Goal: Communication & Community: Ask a question

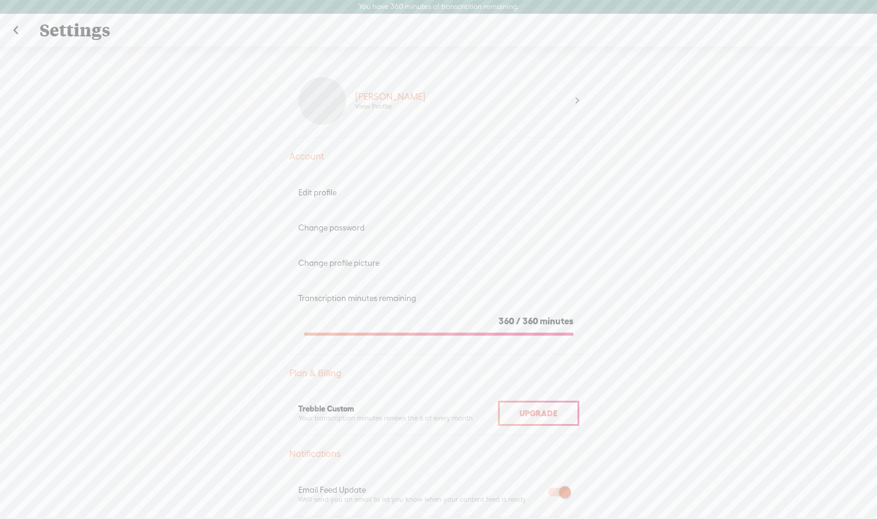
click at [16, 30] on link at bounding box center [16, 30] width 30 height 31
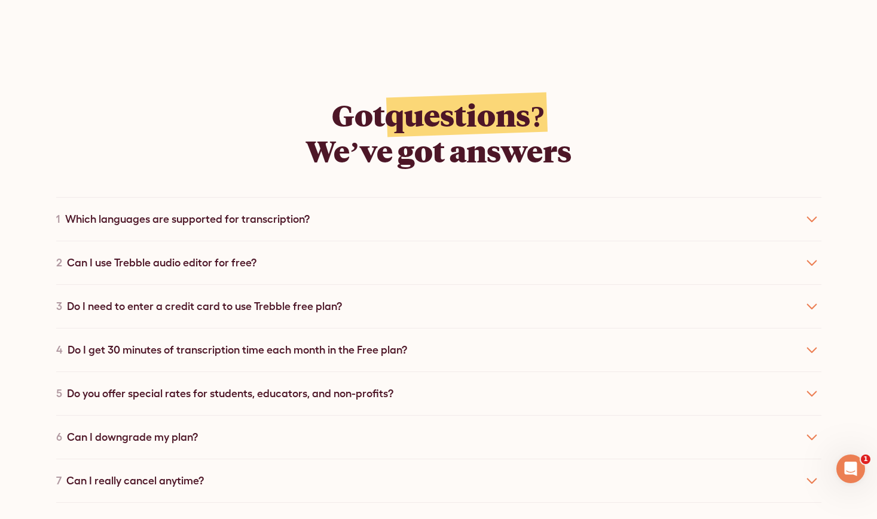
scroll to position [6421, 0]
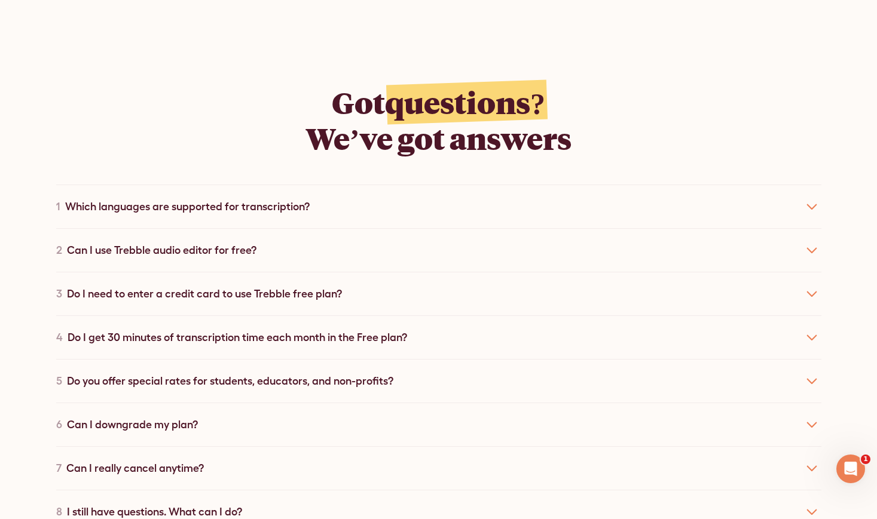
click at [365, 373] on div "Do you offer special rates for students, educators, and non-profits?" at bounding box center [230, 381] width 326 height 16
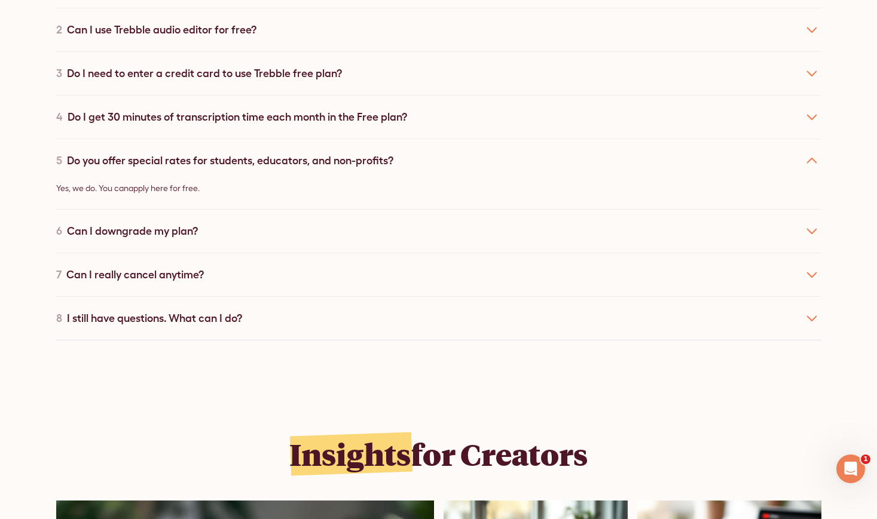
scroll to position [6667, 0]
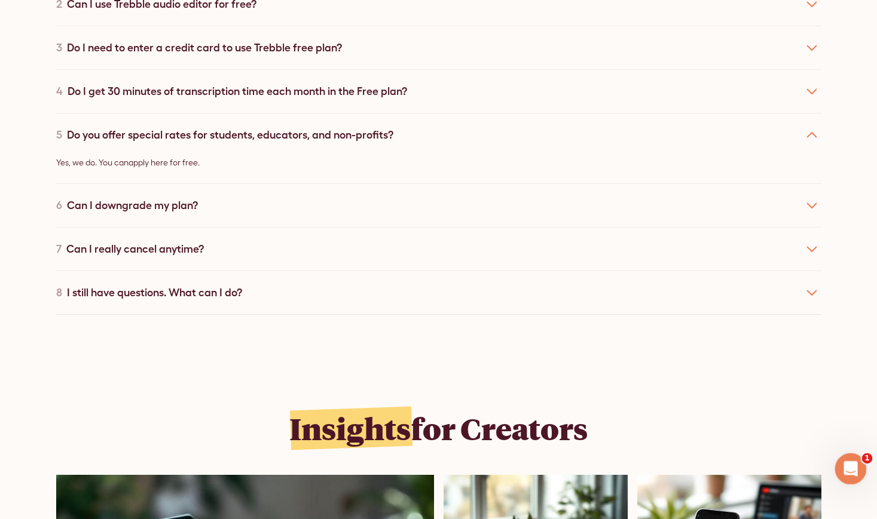
click at [847, 466] on icon "Open Intercom Messenger" at bounding box center [849, 468] width 20 height 20
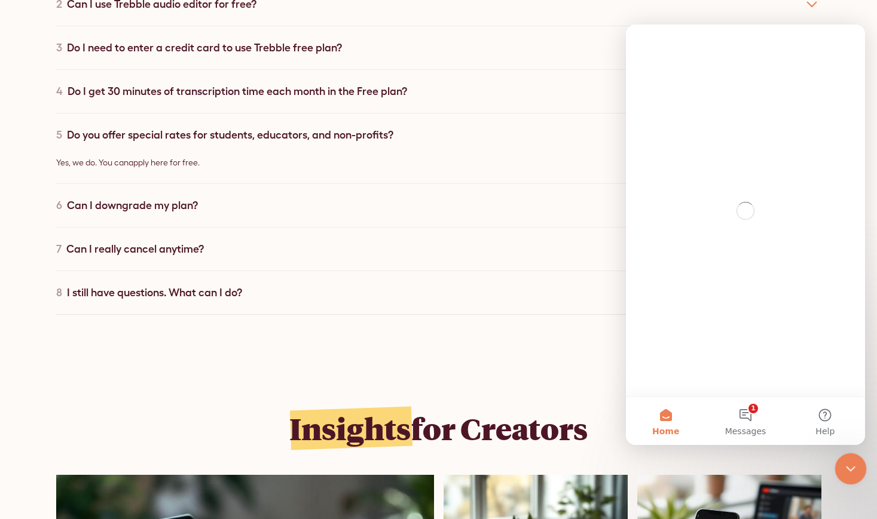
scroll to position [0, 0]
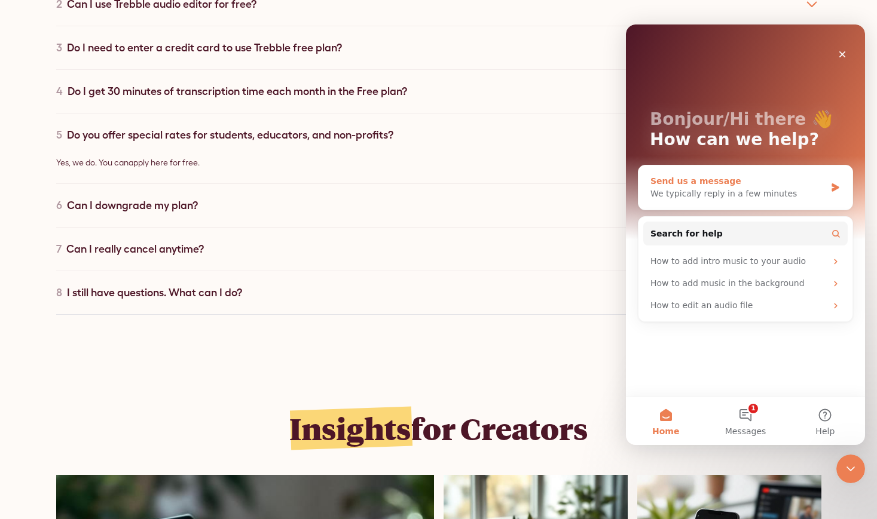
click at [729, 188] on div "We typically reply in a few minutes" at bounding box center [737, 194] width 175 height 13
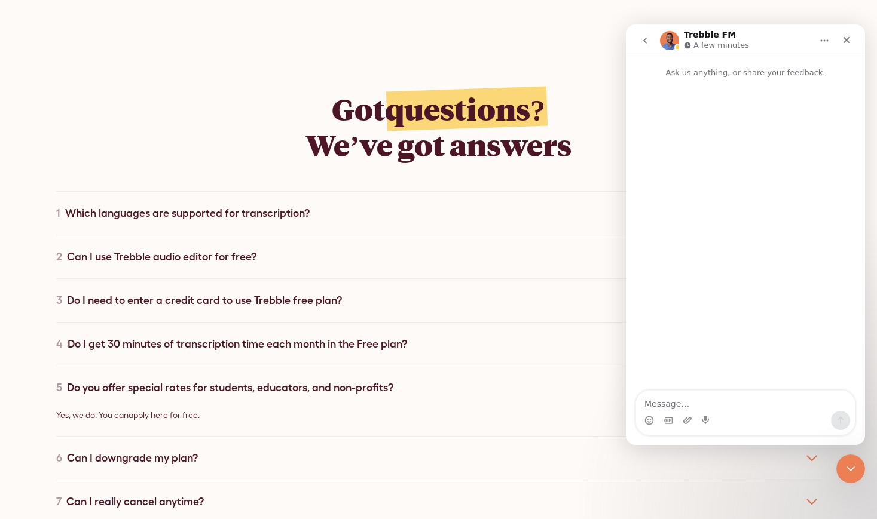
scroll to position [6413, 0]
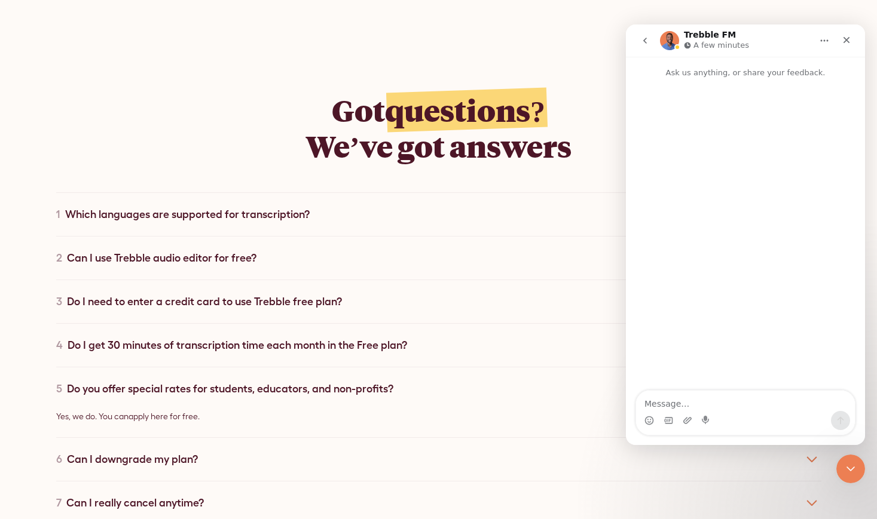
click at [646, 41] on icon "go back" at bounding box center [645, 41] width 10 height 10
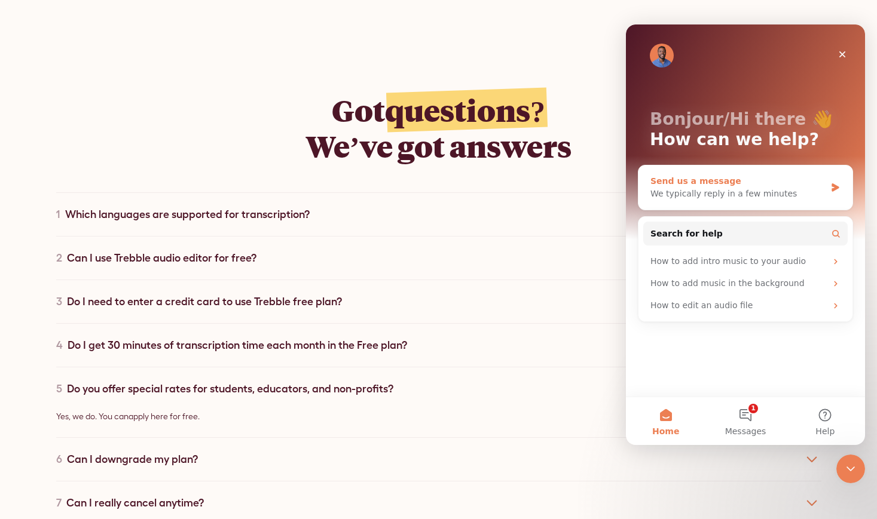
click at [749, 188] on div "We typically reply in a few minutes" at bounding box center [737, 194] width 175 height 13
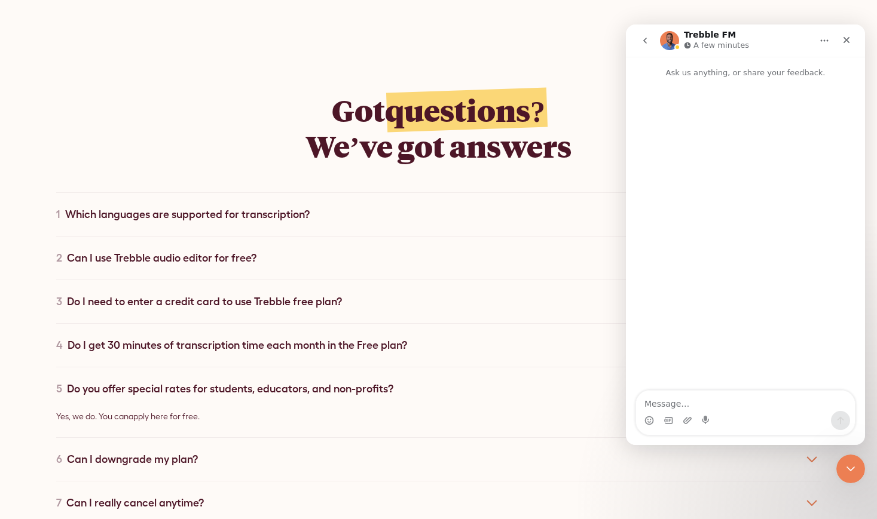
click at [656, 402] on textarea "Message…" at bounding box center [745, 401] width 219 height 20
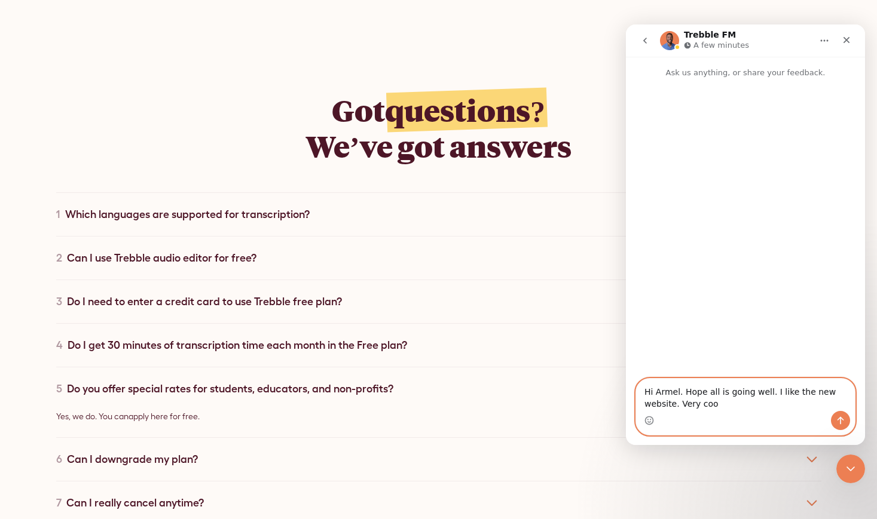
type textarea "Hi Armel. Hope all is going well. I like the new website. Very cool"
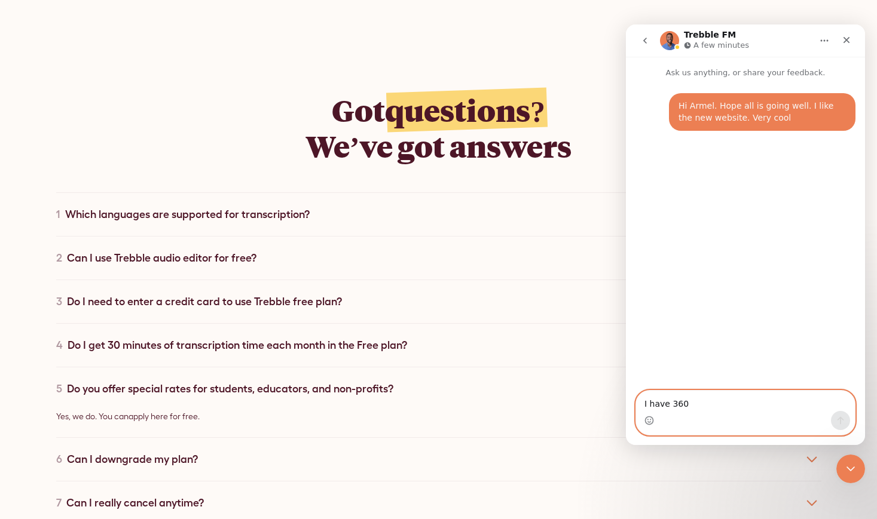
type textarea "I have 360 m"
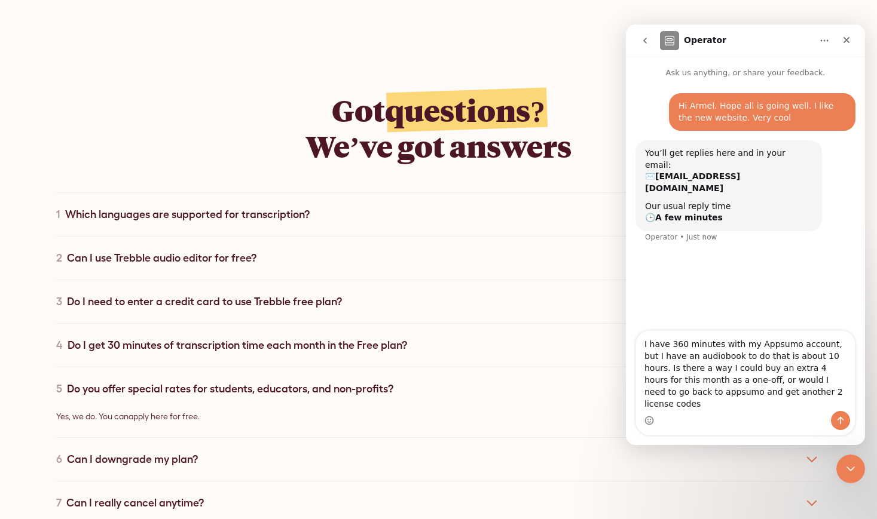
type textarea "I have 360 minutes with my Appsumo account, but I have an audiobook to do that …"
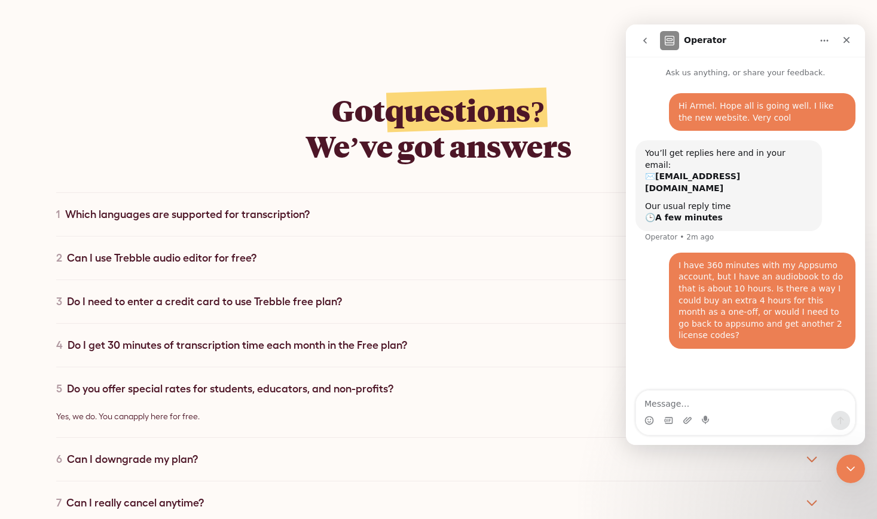
click at [559, 76] on div "Got questions? We’ve got answers 1 Which languages are supported for transcript…" at bounding box center [438, 330] width 765 height 573
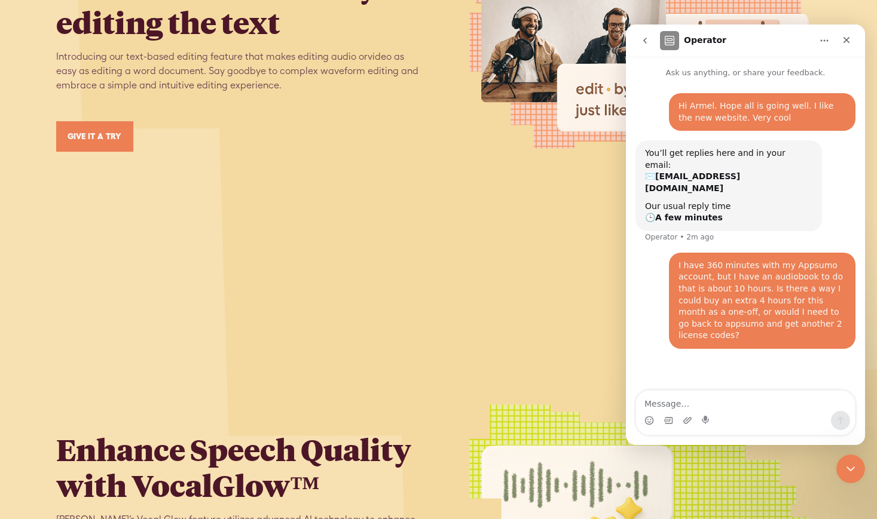
scroll to position [1525, 0]
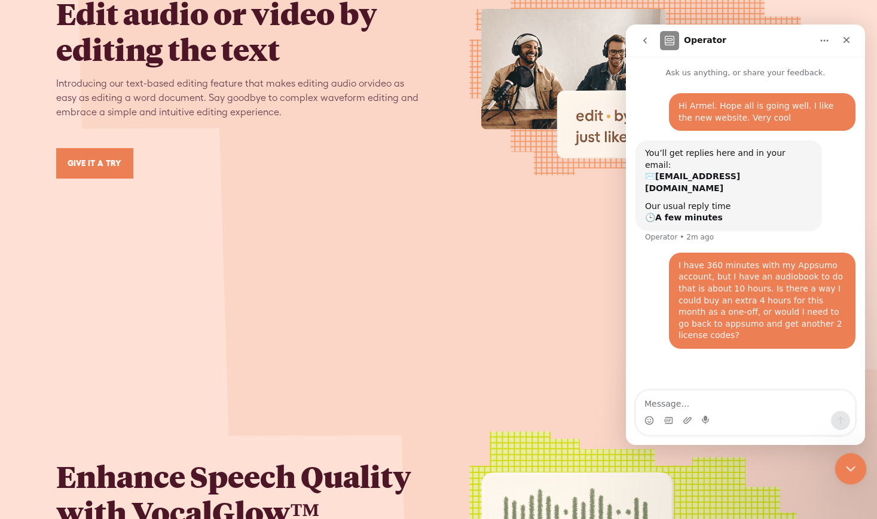
click at [848, 469] on icon "Close Intercom Messenger" at bounding box center [848, 467] width 14 height 14
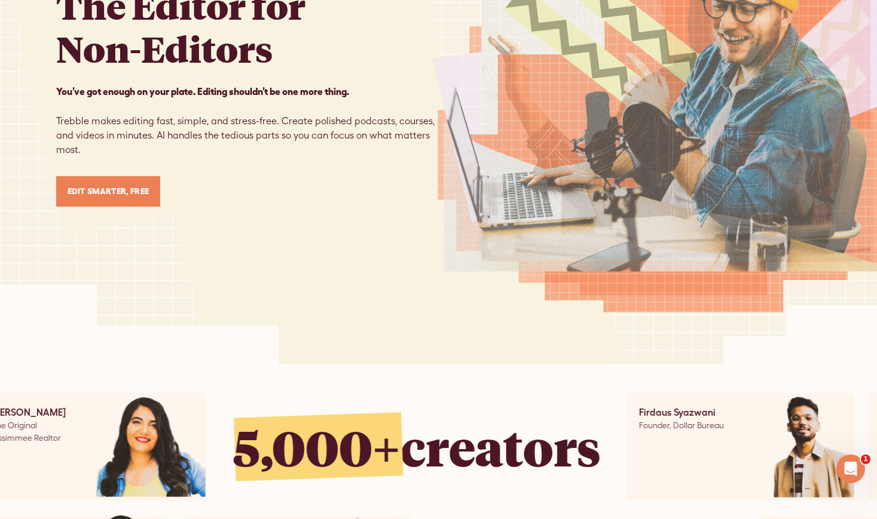
scroll to position [0, 0]
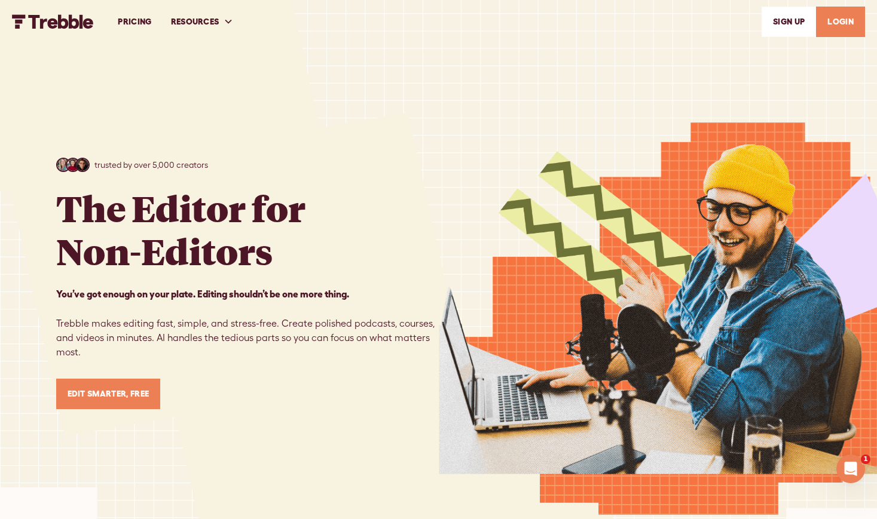
click at [134, 18] on link "PRICING" at bounding box center [134, 21] width 53 height 41
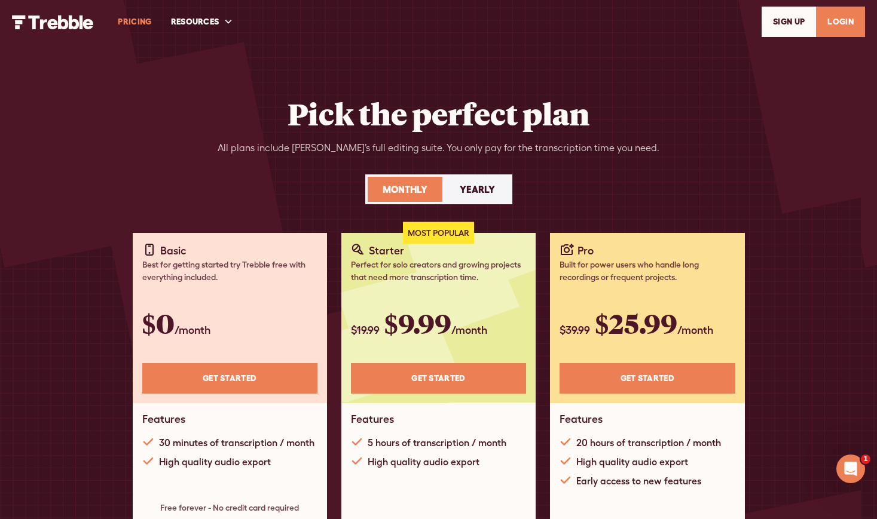
click at [834, 25] on link "LOGIN" at bounding box center [840, 22] width 49 height 30
click at [847, 470] on icon "Open Intercom Messenger" at bounding box center [849, 468] width 20 height 20
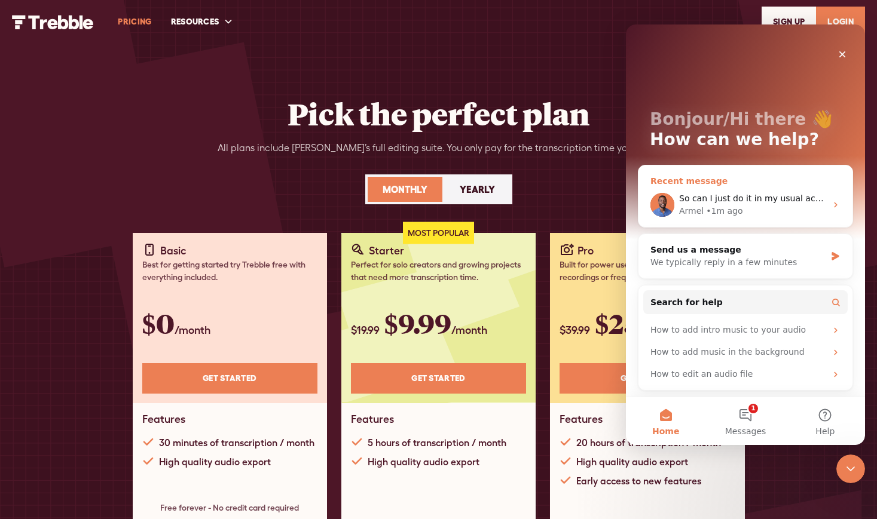
click at [752, 198] on span "So can I just do it in my usual account or would I need to open a second account" at bounding box center [848, 199] width 338 height 10
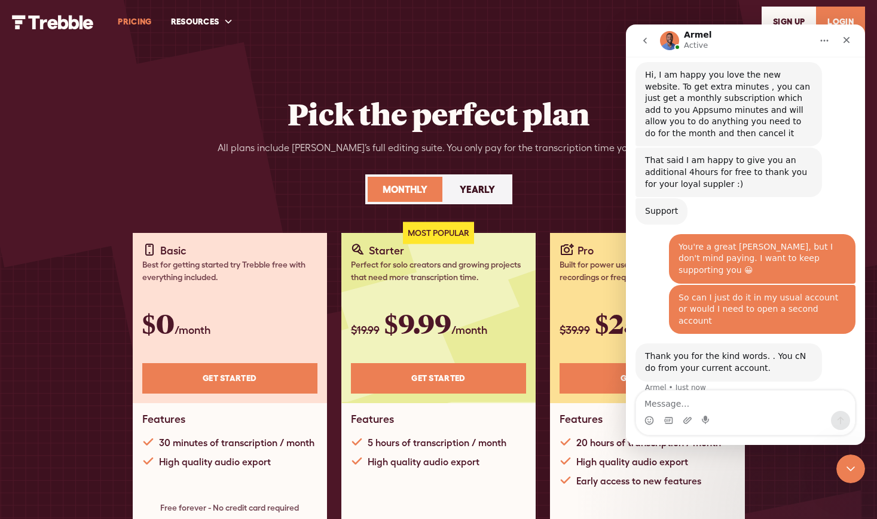
scroll to position [315, 0]
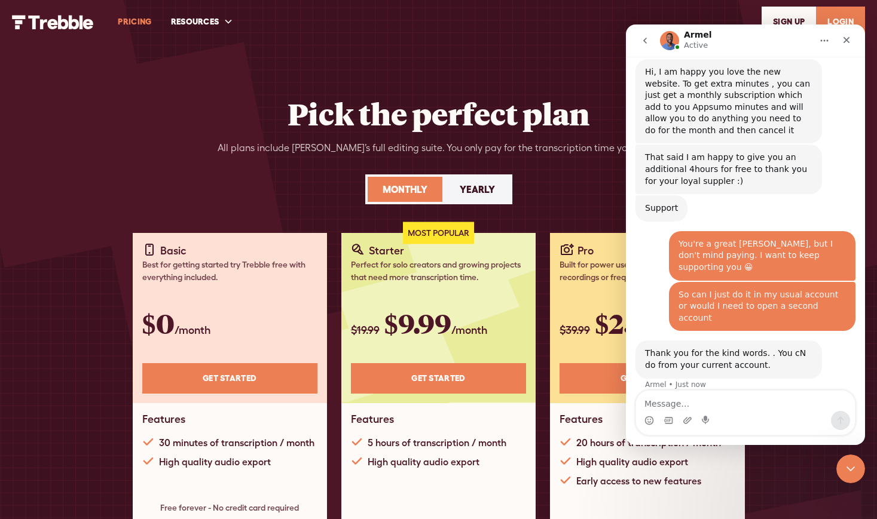
click at [394, 192] on div "Monthly" at bounding box center [404, 189] width 45 height 14
click at [467, 186] on div "Yearly" at bounding box center [477, 189] width 35 height 14
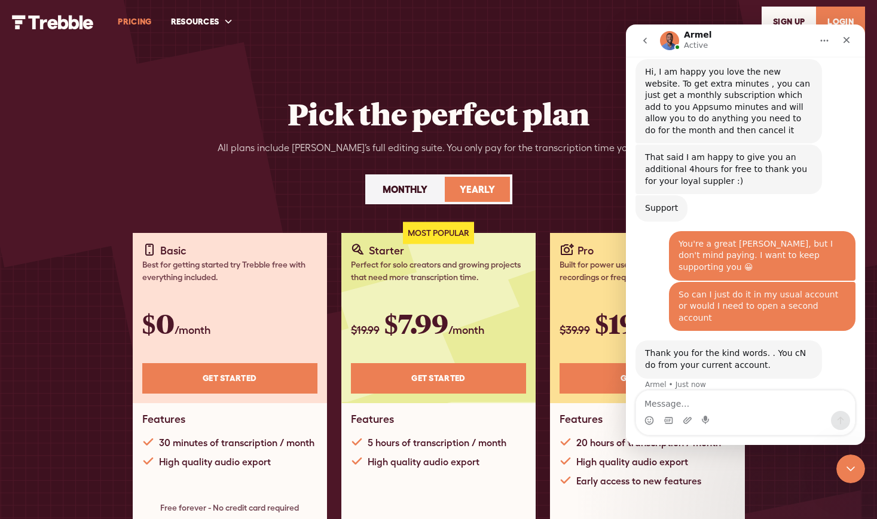
click at [407, 183] on div "Monthly" at bounding box center [404, 189] width 45 height 14
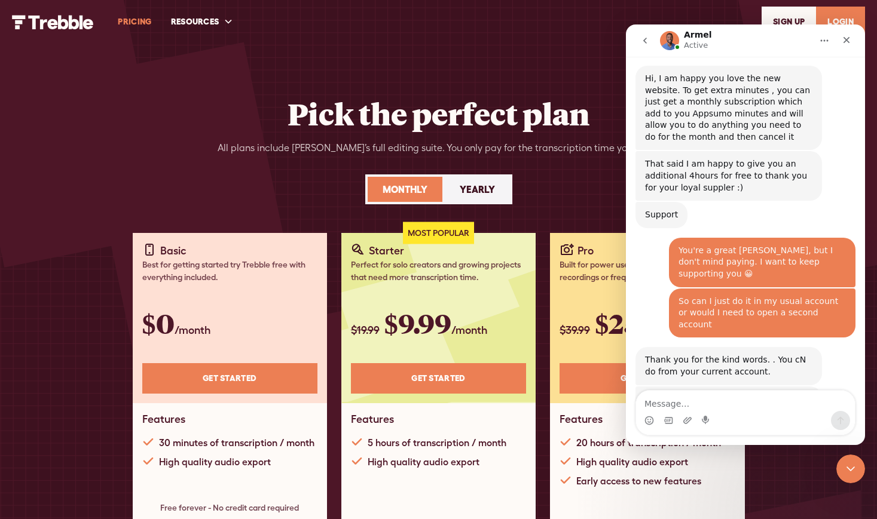
scroll to position [308, 0]
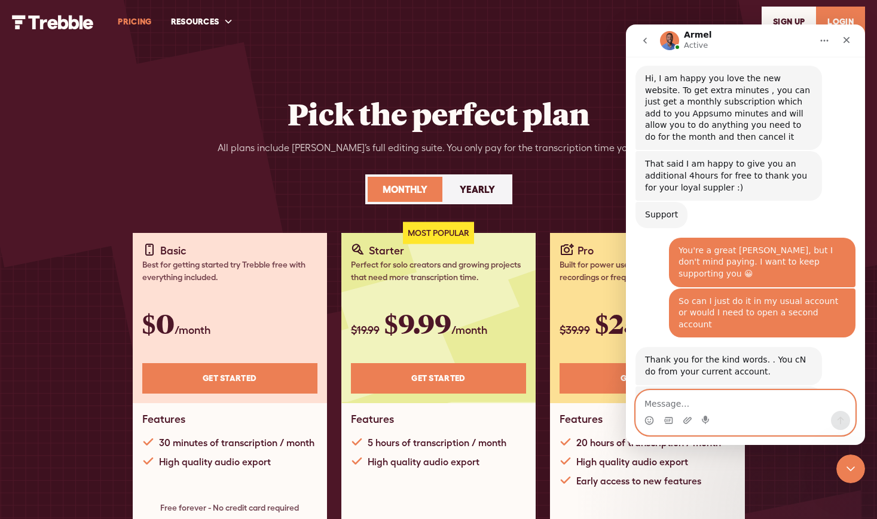
click at [659, 402] on textarea "Message…" at bounding box center [745, 401] width 219 height 20
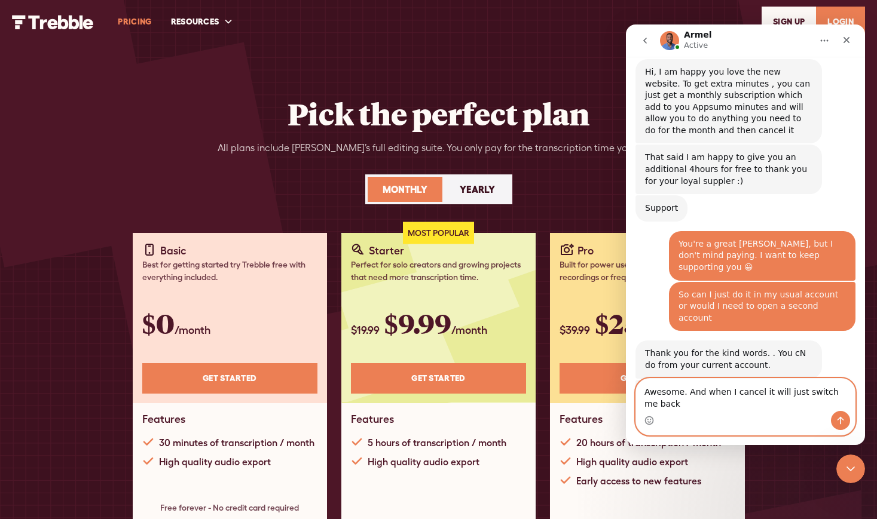
scroll to position [320, 0]
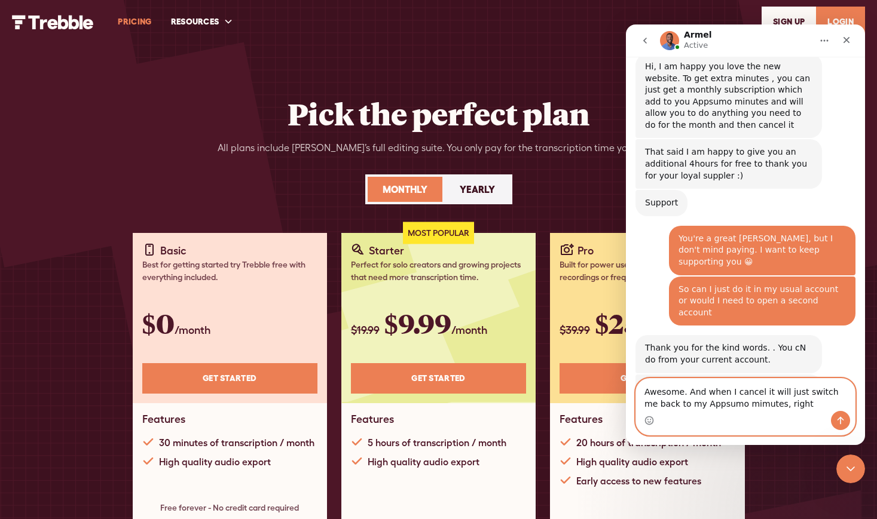
type textarea "Awesome. And when I cancel it will just switch me back to my Appsumo mimutes, r…"
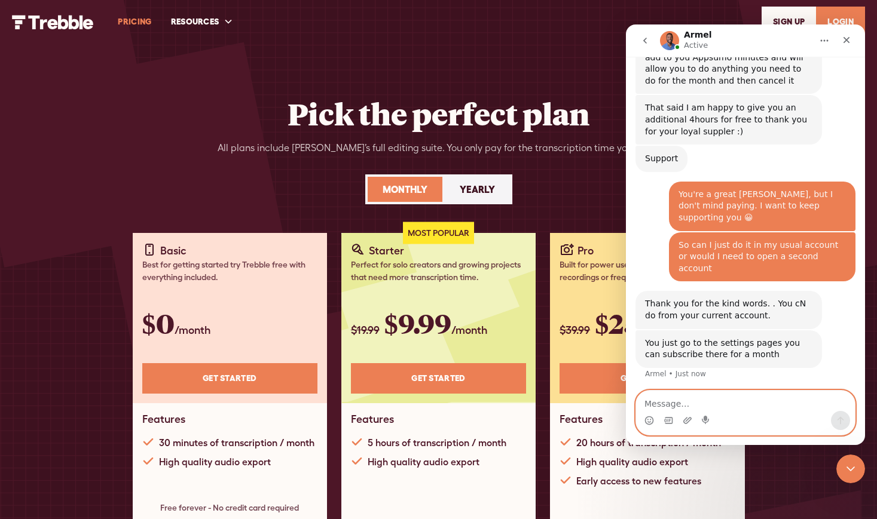
scroll to position [367, 0]
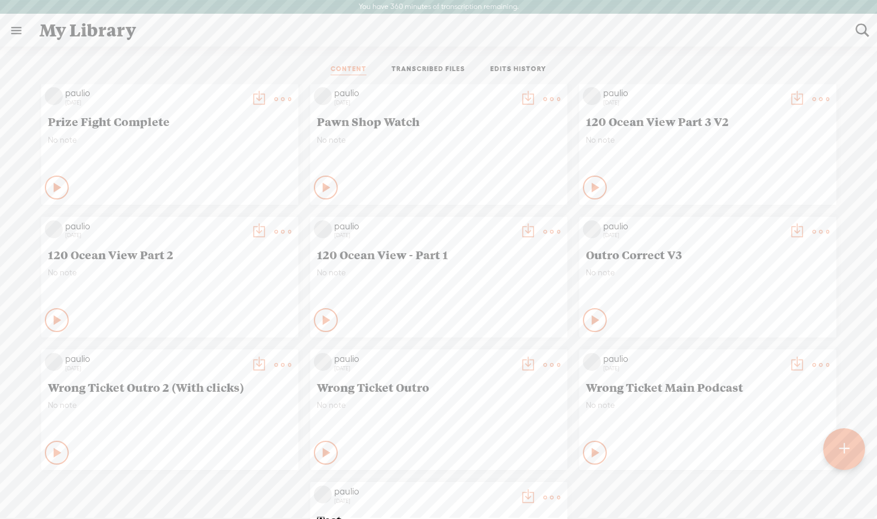
scroll to position [187, 0]
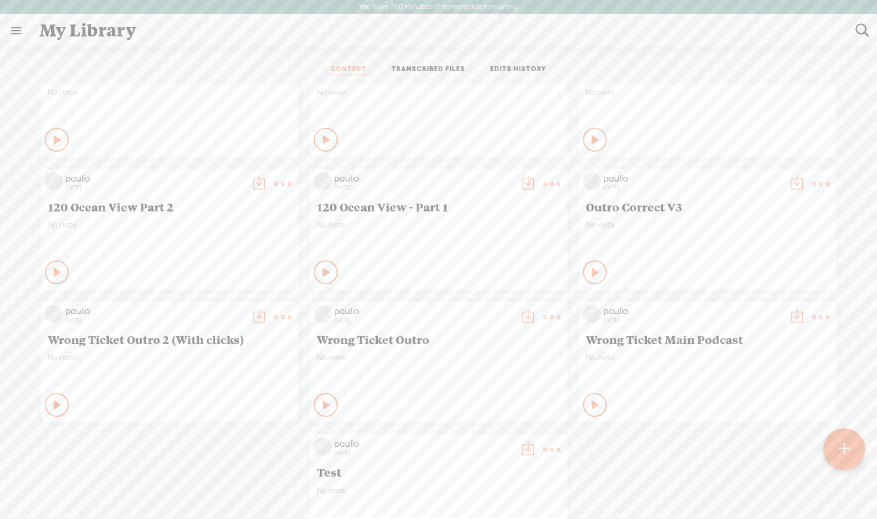
click at [323, 473] on span "Test" at bounding box center [439, 472] width 244 height 14
click at [539, 482] on div "paulio [DATE] Test No note Play Content Private" at bounding box center [438, 494] width 257 height 121
click at [412, 460] on div "paulio [DATE]" at bounding box center [424, 450] width 184 height 24
click at [552, 448] on t at bounding box center [551, 450] width 17 height 17
click at [469, 490] on link "Edit" at bounding box center [495, 490] width 120 height 27
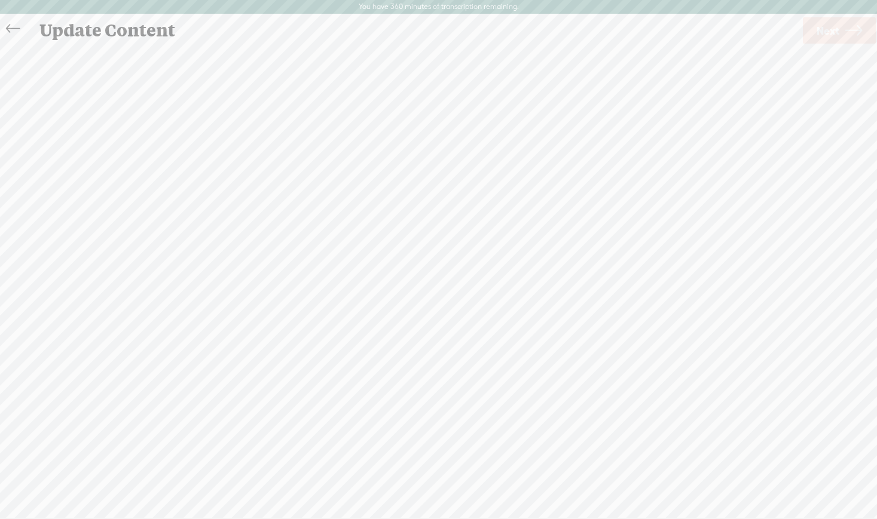
scroll to position [1, 0]
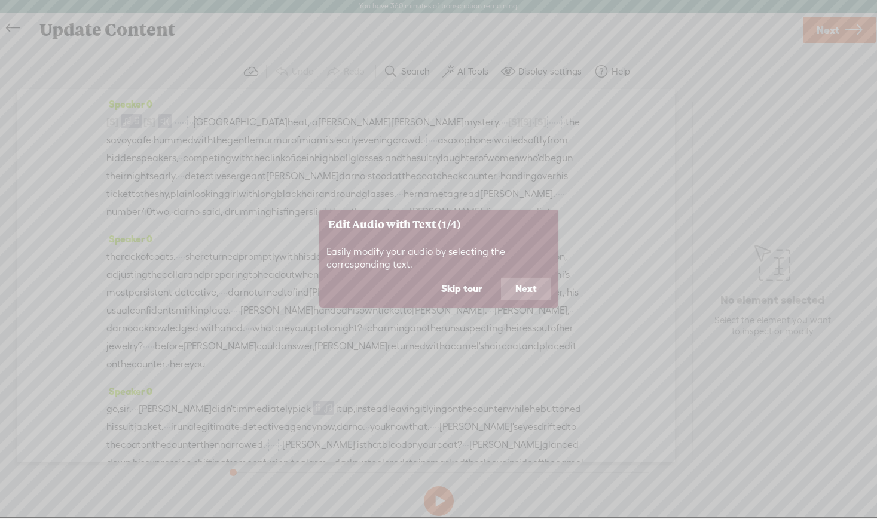
click at [470, 295] on button "Skip tour" at bounding box center [461, 289] width 69 height 23
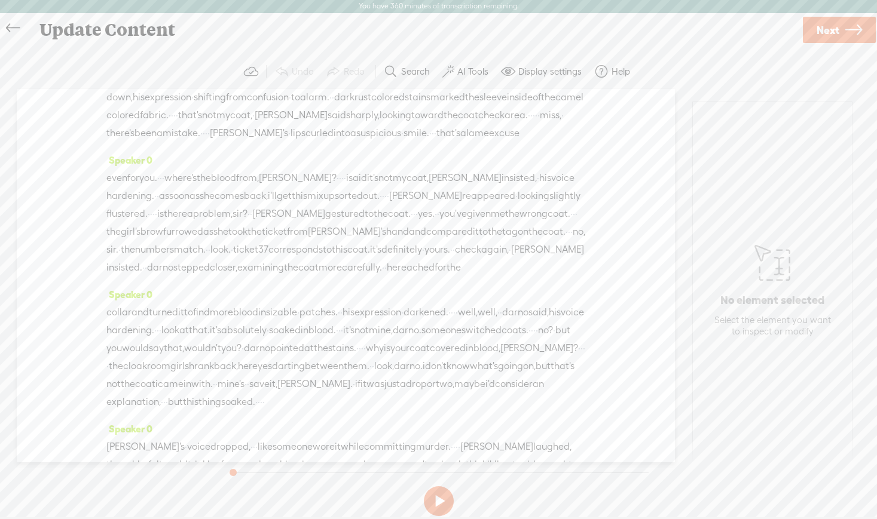
scroll to position [368, 0]
click at [455, 319] on span "·" at bounding box center [454, 310] width 2 height 18
click at [516, 336] on span "Insert" at bounding box center [521, 336] width 24 height 12
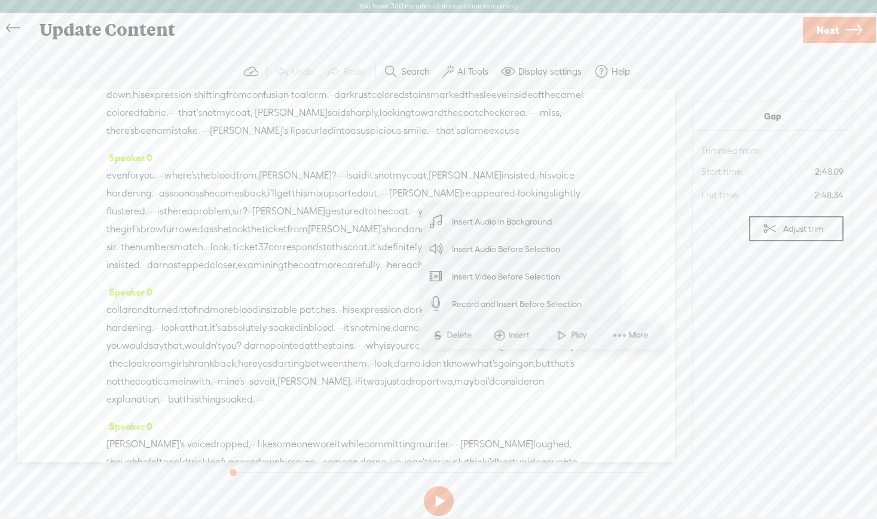
click at [495, 222] on span "Insert Audio in Background" at bounding box center [502, 222] width 147 height 27
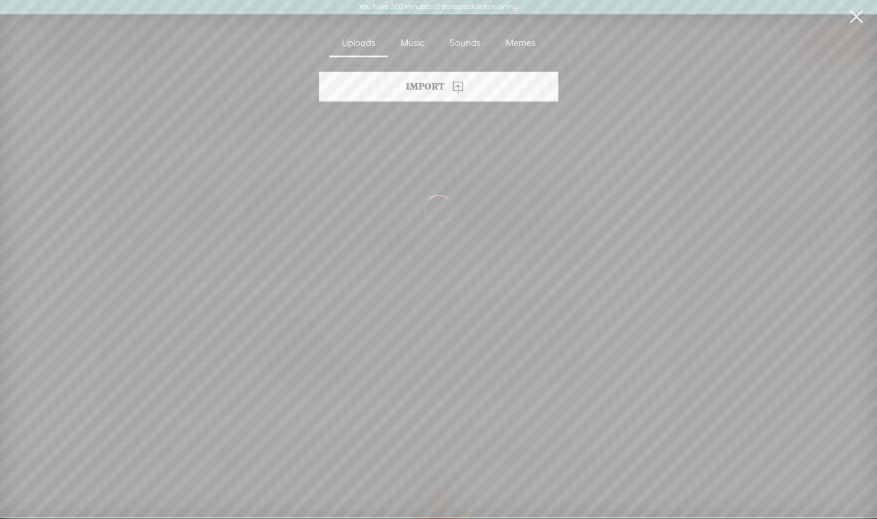
scroll to position [0, 0]
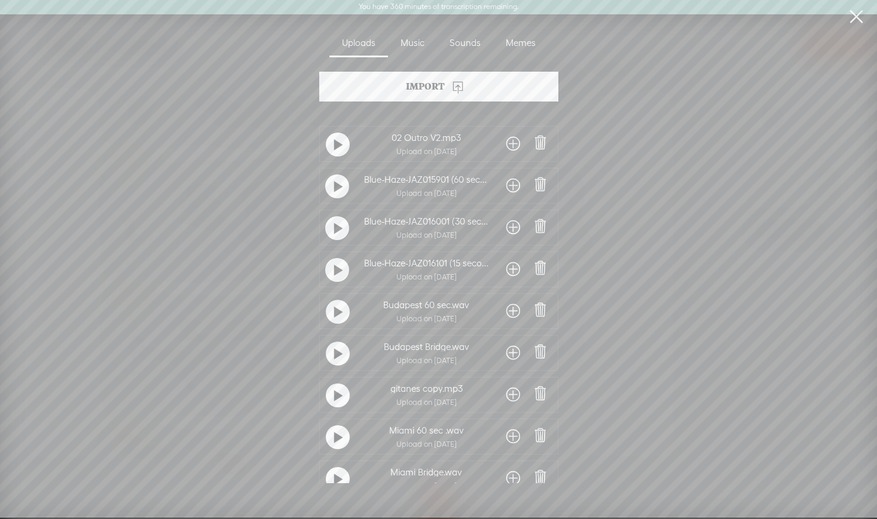
click at [436, 87] on div "Import" at bounding box center [438, 87] width 239 height 30
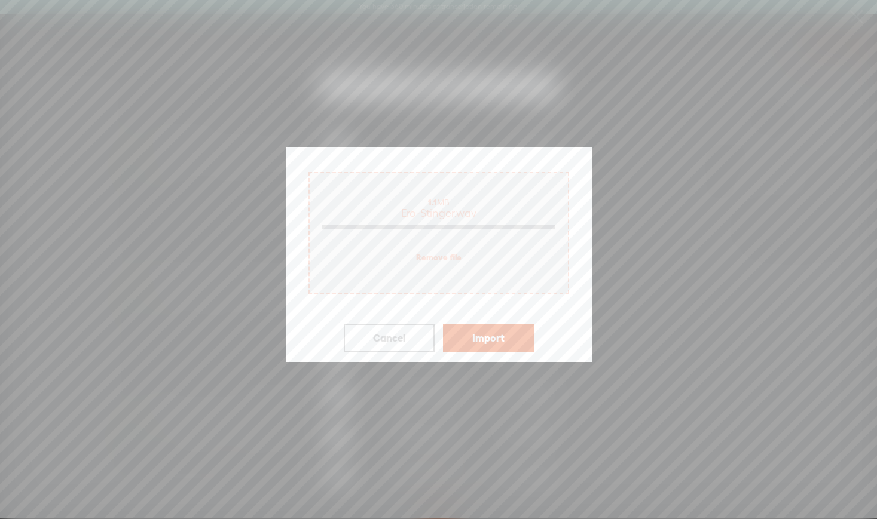
click at [481, 341] on button "Import" at bounding box center [488, 338] width 91 height 27
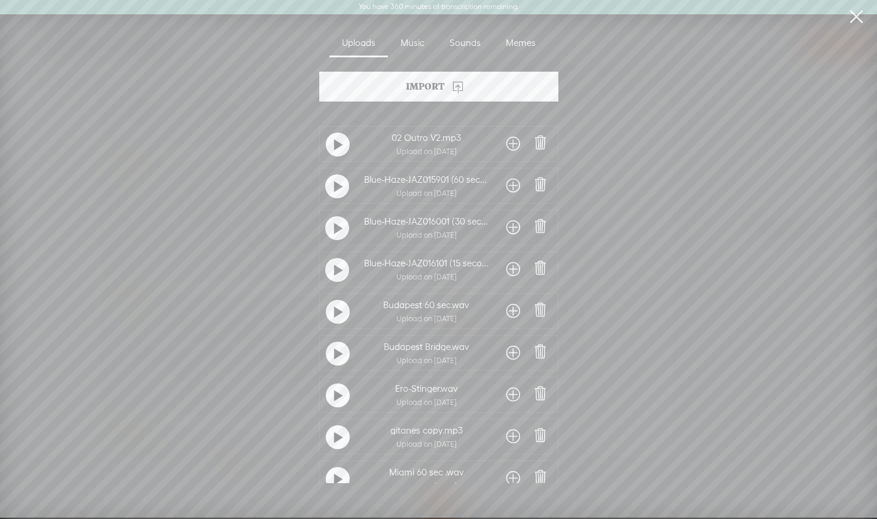
click at [509, 397] on span at bounding box center [513, 394] width 14 height 19
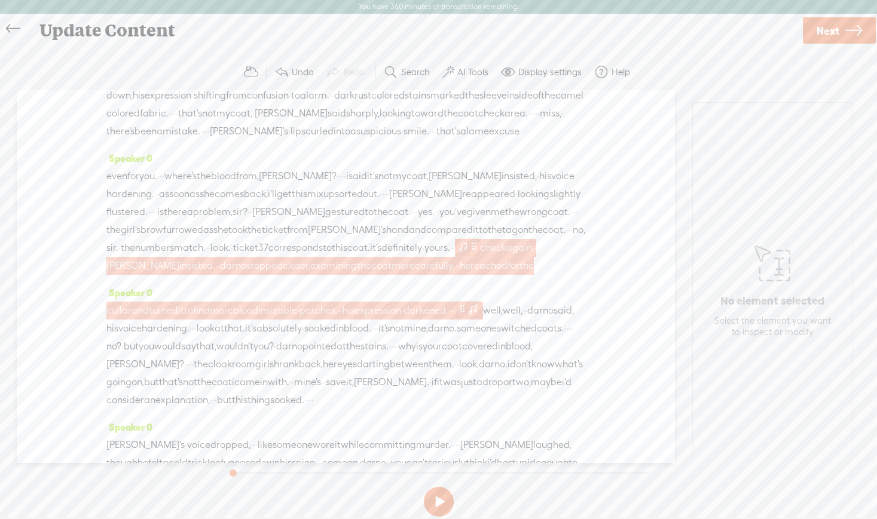
click at [469, 254] on span at bounding box center [473, 247] width 9 height 14
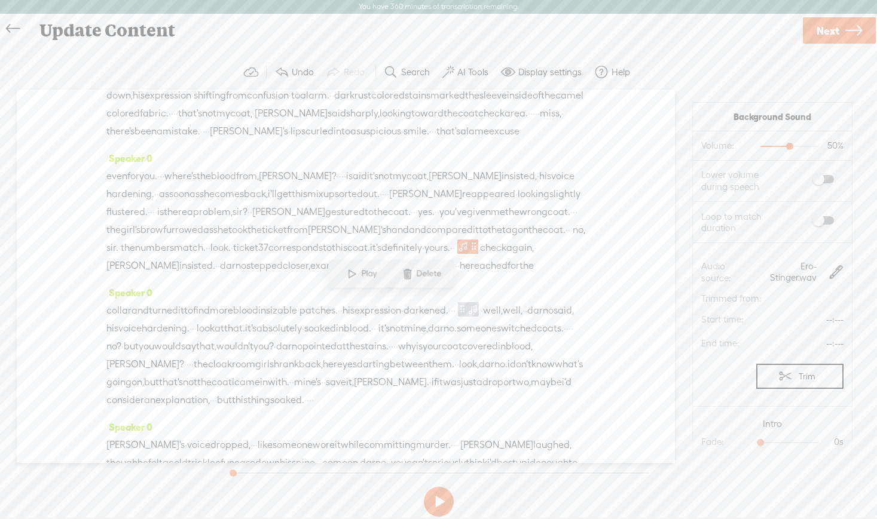
scroll to position [87, 0]
drag, startPoint x: 759, startPoint y: 357, endPoint x: 834, endPoint y: 362, distance: 75.5
click at [834, 362] on section "Fade: 10s 0s" at bounding box center [772, 355] width 142 height 24
drag, startPoint x: 759, startPoint y: 442, endPoint x: 785, endPoint y: 442, distance: 25.7
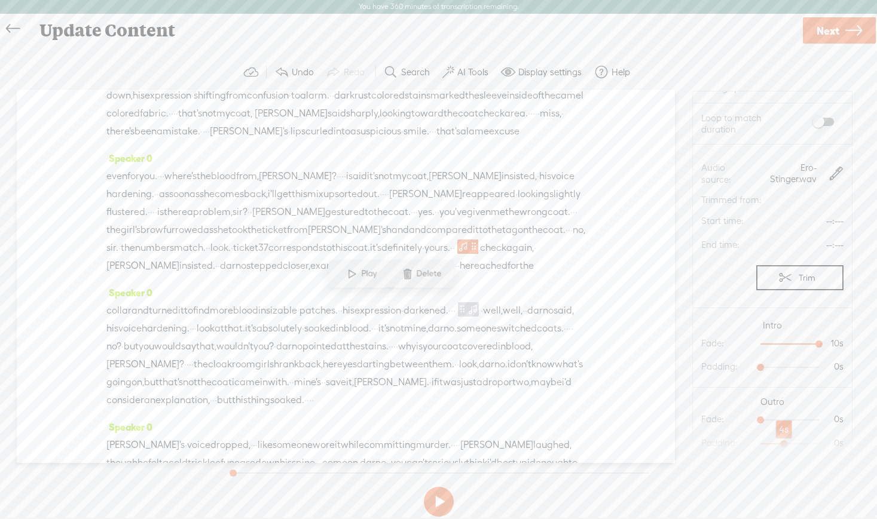
click at [784, 442] on div at bounding box center [784, 444] width 27 height 27
click at [206, 257] on span "match." at bounding box center [190, 248] width 32 height 18
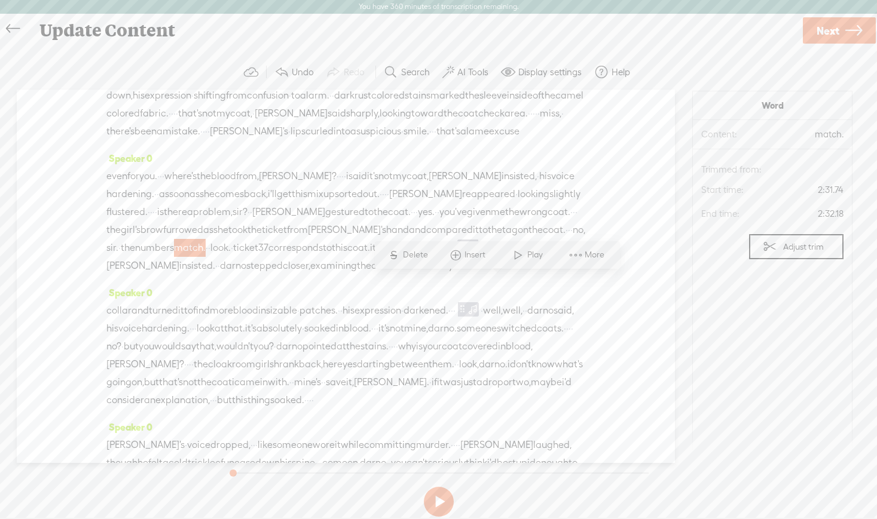
click at [518, 256] on span at bounding box center [518, 255] width 18 height 22
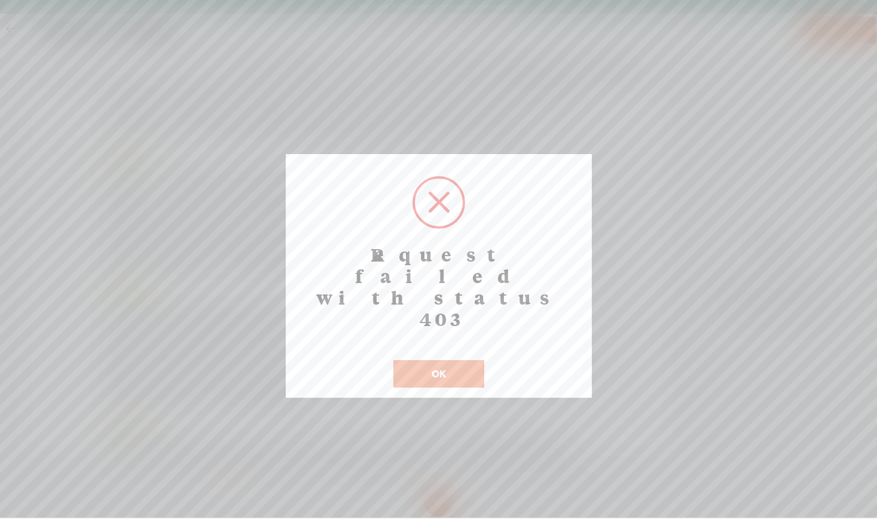
click at [443, 360] on button "OK" at bounding box center [438, 373] width 91 height 27
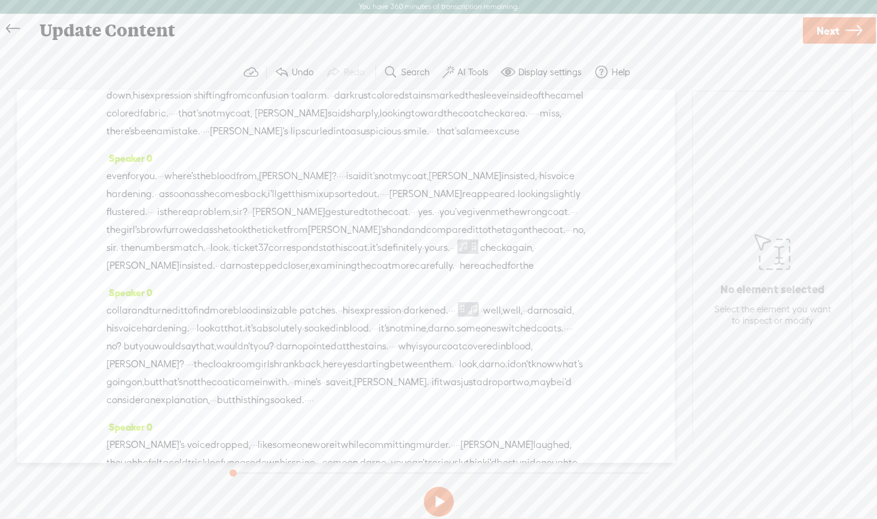
click at [543, 239] on span "coat." at bounding box center [554, 230] width 23 height 18
click at [363, 256] on span at bounding box center [364, 255] width 18 height 22
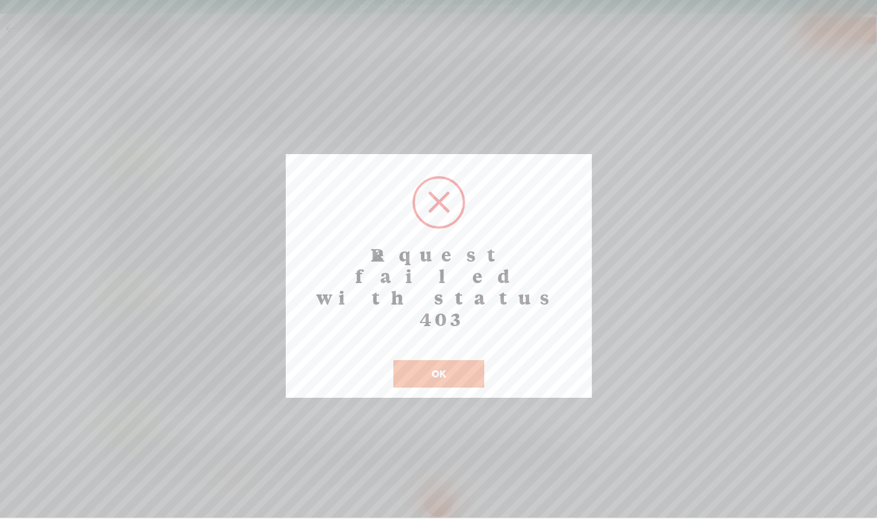
click at [436, 360] on button "OK" at bounding box center [438, 373] width 91 height 27
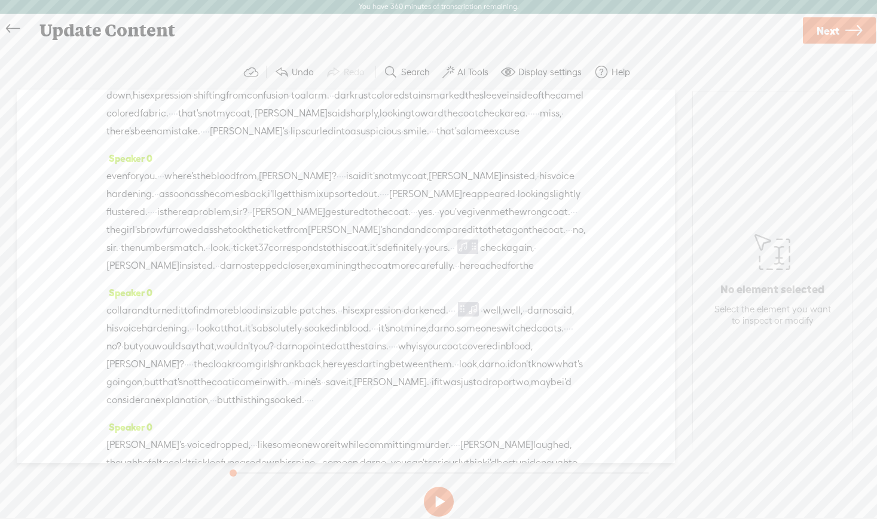
click at [87, 30] on div "Update Content" at bounding box center [416, 30] width 770 height 31
click at [12, 27] on icon at bounding box center [13, 29] width 14 height 27
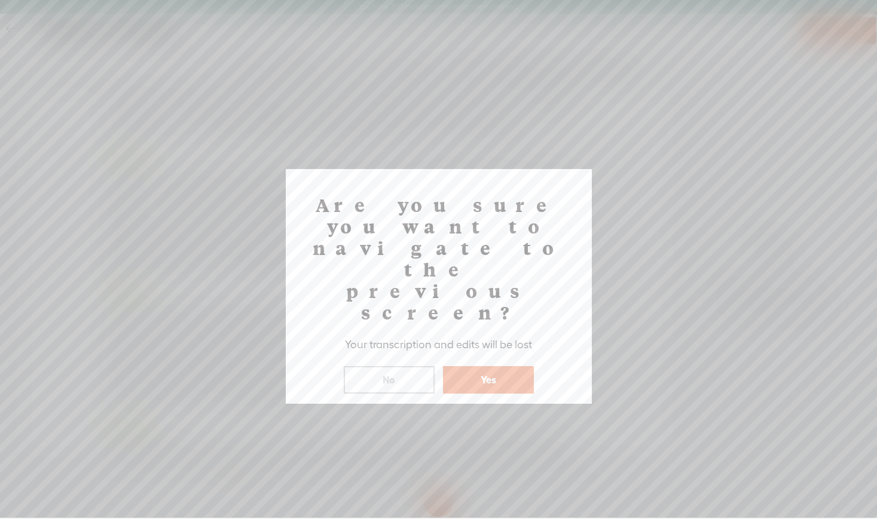
click at [486, 366] on button "Yes" at bounding box center [488, 379] width 91 height 27
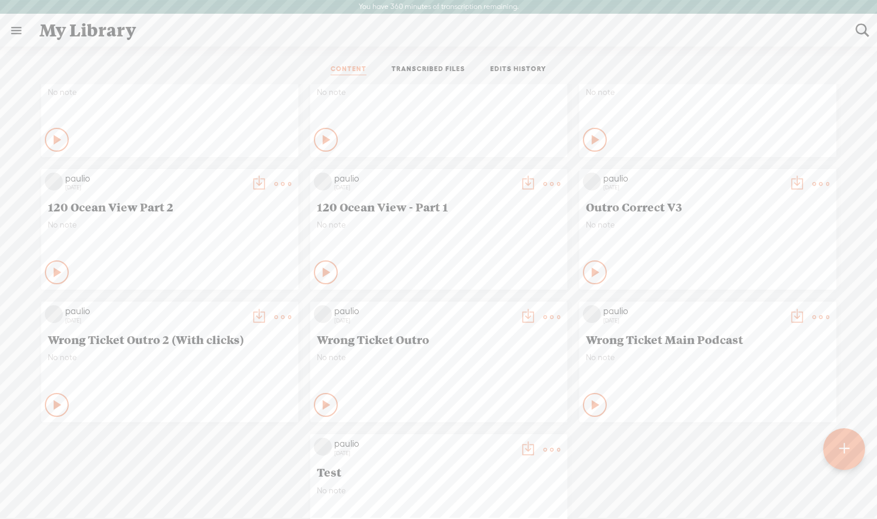
click at [280, 316] on t at bounding box center [282, 317] width 17 height 17
click at [200, 357] on link "Edit" at bounding box center [226, 357] width 120 height 27
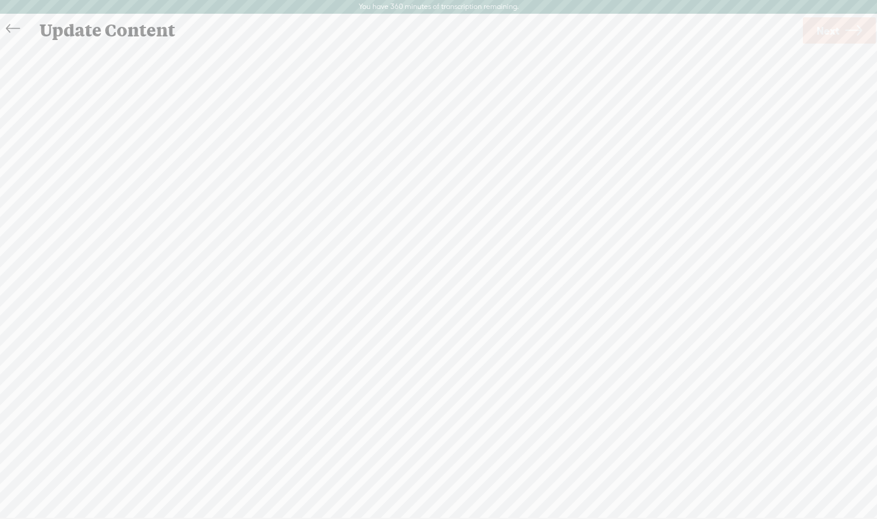
scroll to position [1, 0]
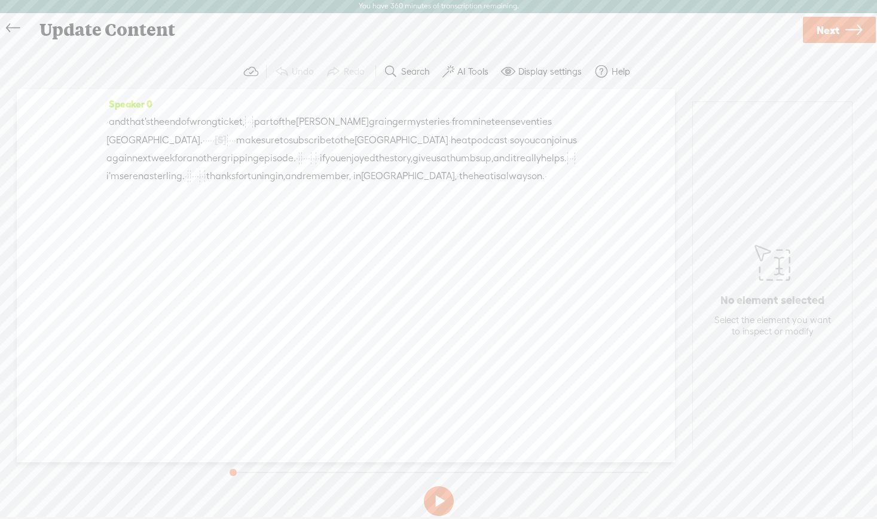
click at [234, 140] on span "·" at bounding box center [232, 140] width 2 height 18
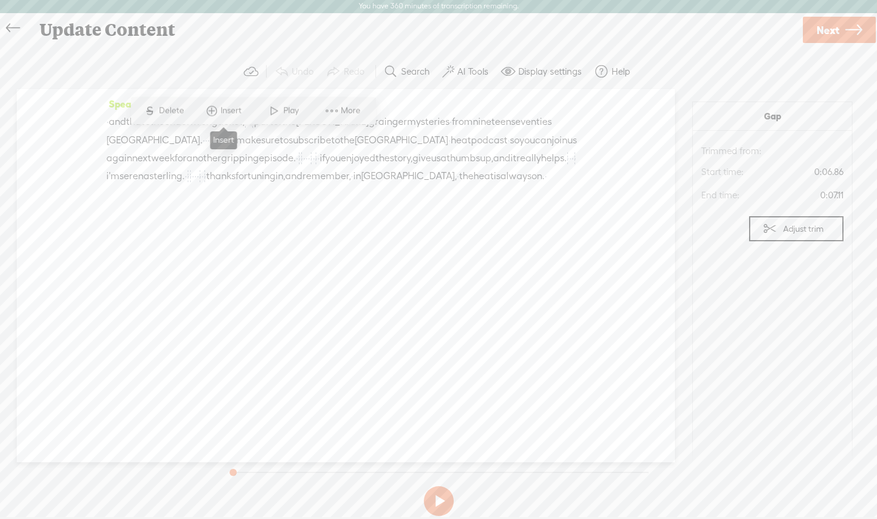
click at [228, 109] on span "Insert" at bounding box center [233, 111] width 24 height 12
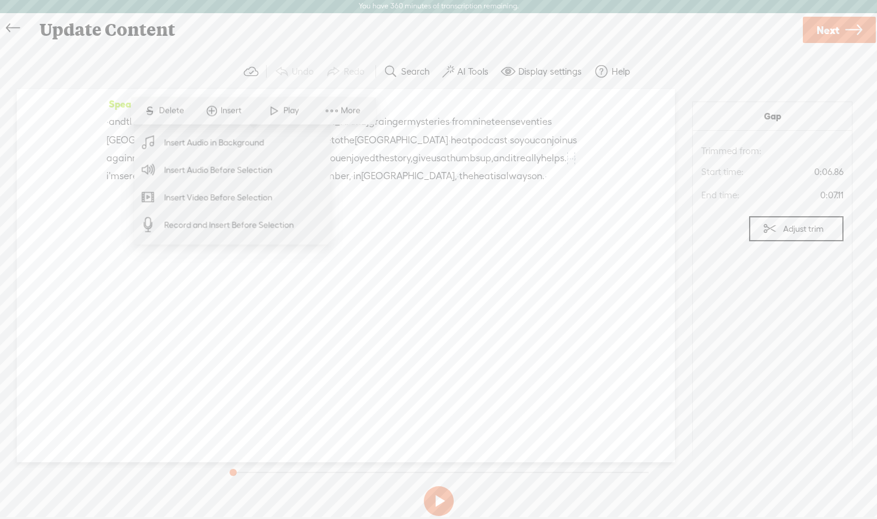
click at [215, 143] on span "Insert Audio in Background" at bounding box center [214, 142] width 147 height 27
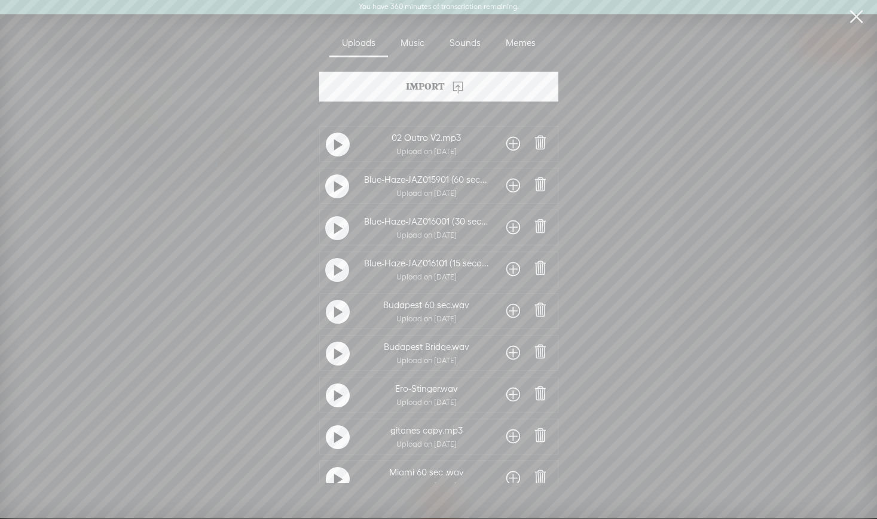
click at [511, 394] on span at bounding box center [513, 394] width 14 height 19
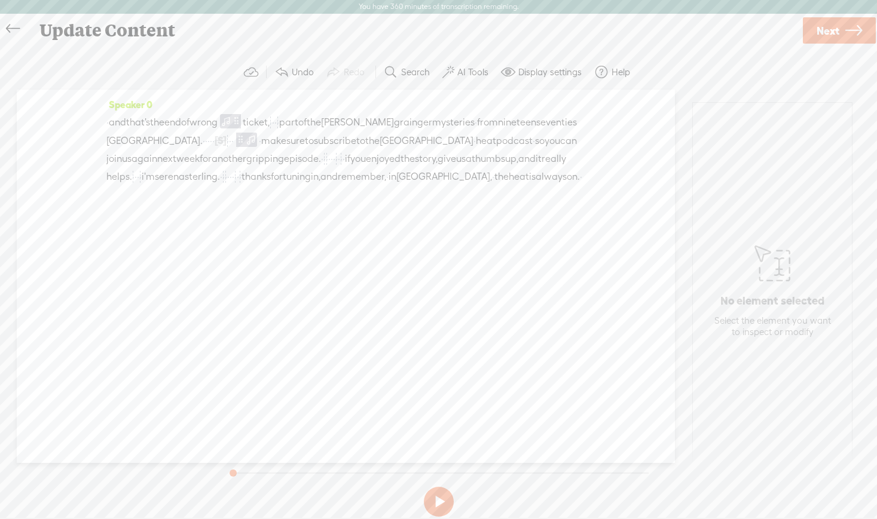
click at [164, 119] on span "the" at bounding box center [157, 123] width 14 height 18
click at [194, 93] on span at bounding box center [194, 94] width 18 height 22
click at [435, 498] on button at bounding box center [439, 502] width 30 height 30
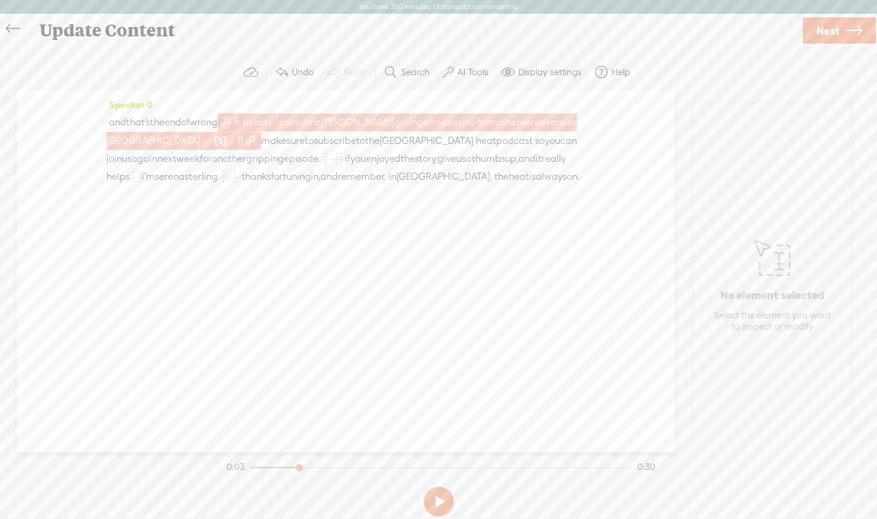
click at [232, 121] on span at bounding box center [226, 121] width 12 height 14
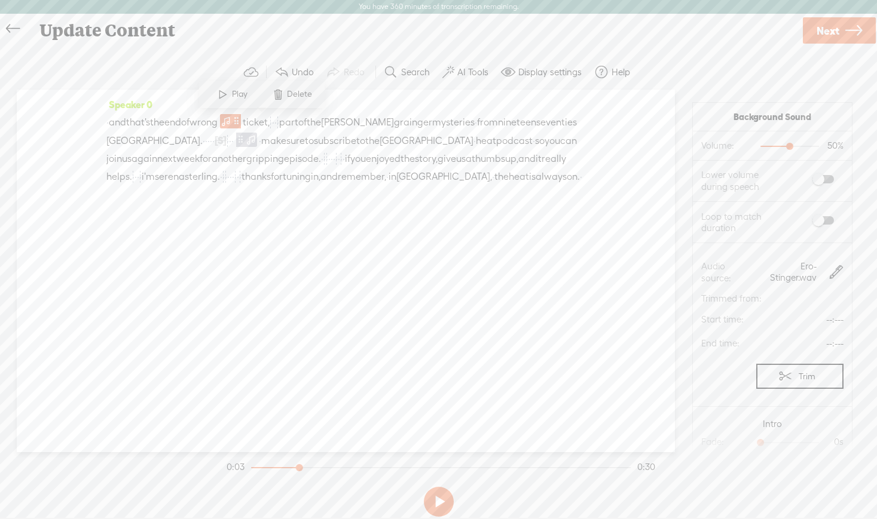
scroll to position [97, 0]
drag, startPoint x: 758, startPoint y: 345, endPoint x: 832, endPoint y: 348, distance: 74.2
click at [832, 348] on div at bounding box center [819, 346] width 27 height 27
drag, startPoint x: 760, startPoint y: 445, endPoint x: 782, endPoint y: 446, distance: 22.2
click at [782, 446] on div at bounding box center [784, 446] width 27 height 27
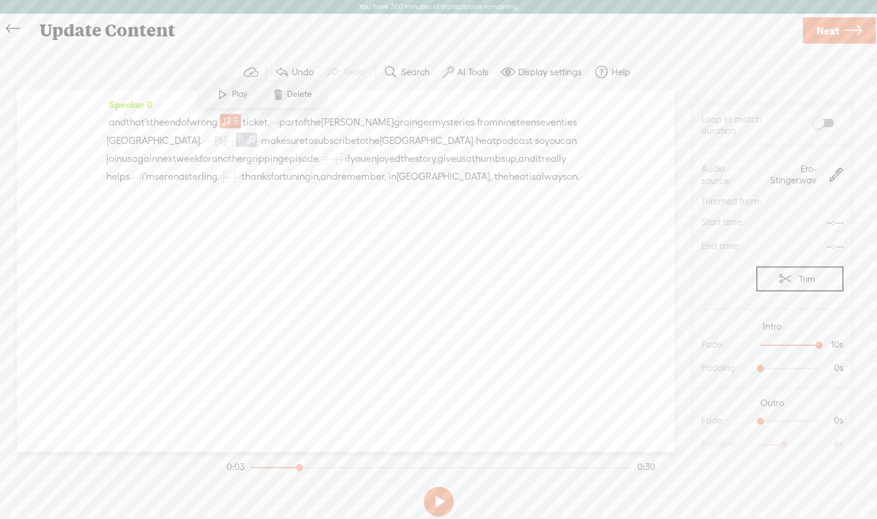
click at [150, 120] on span "that's" at bounding box center [138, 123] width 24 height 18
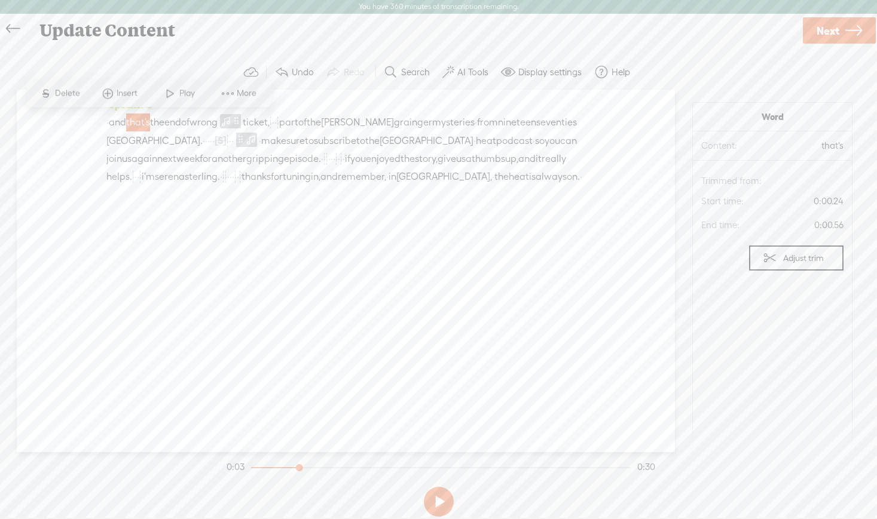
click at [172, 93] on span at bounding box center [170, 94] width 18 height 22
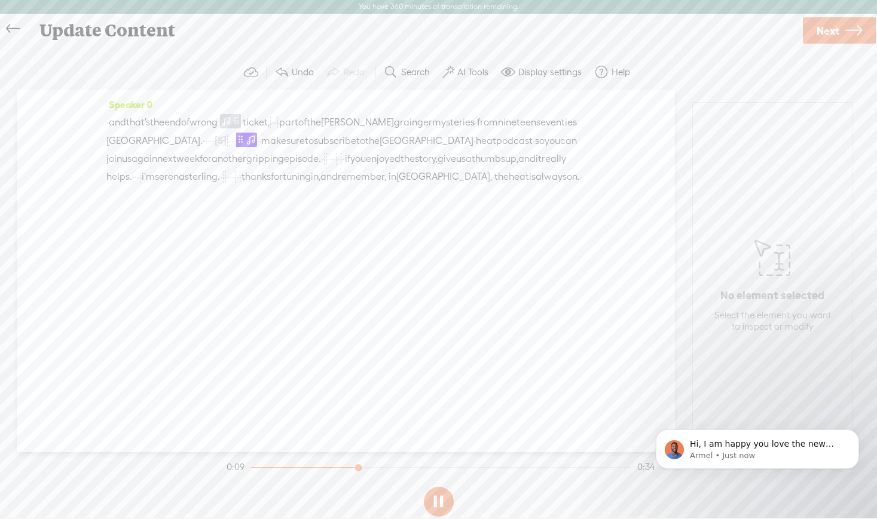
scroll to position [0, 0]
click at [434, 502] on button at bounding box center [439, 502] width 30 height 30
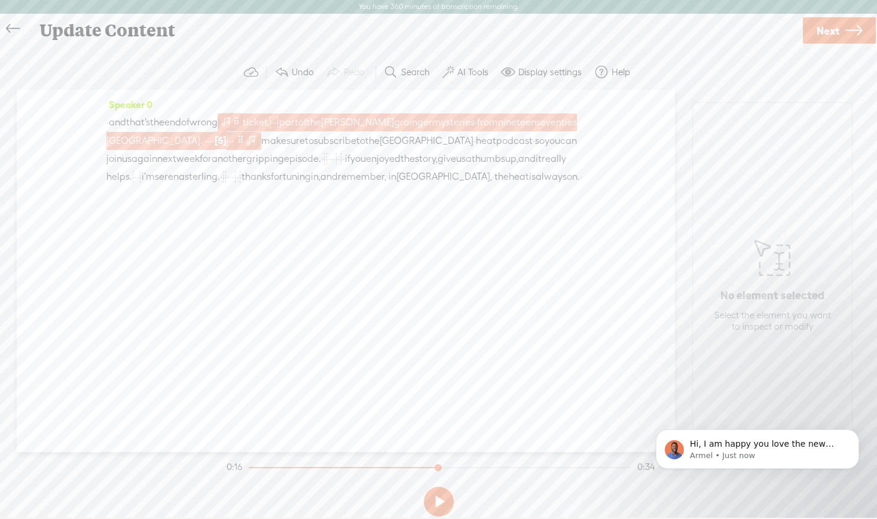
click at [232, 121] on span at bounding box center [226, 121] width 12 height 14
click at [119, 117] on span at bounding box center [117, 121] width 12 height 14
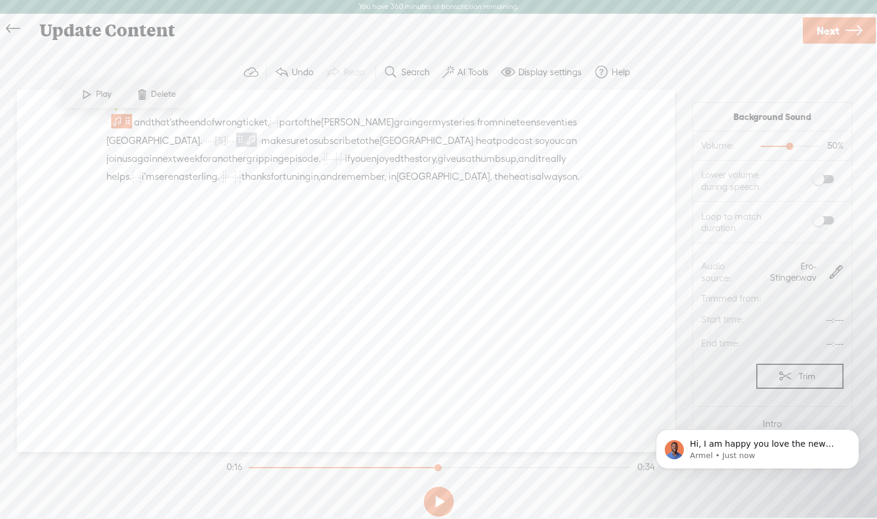
click at [88, 93] on span at bounding box center [87, 95] width 18 height 22
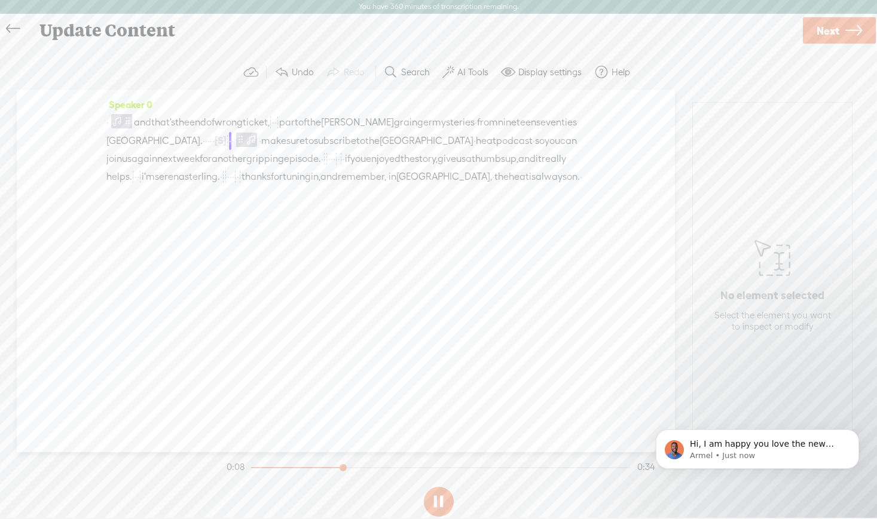
click at [442, 501] on button at bounding box center [439, 502] width 30 height 30
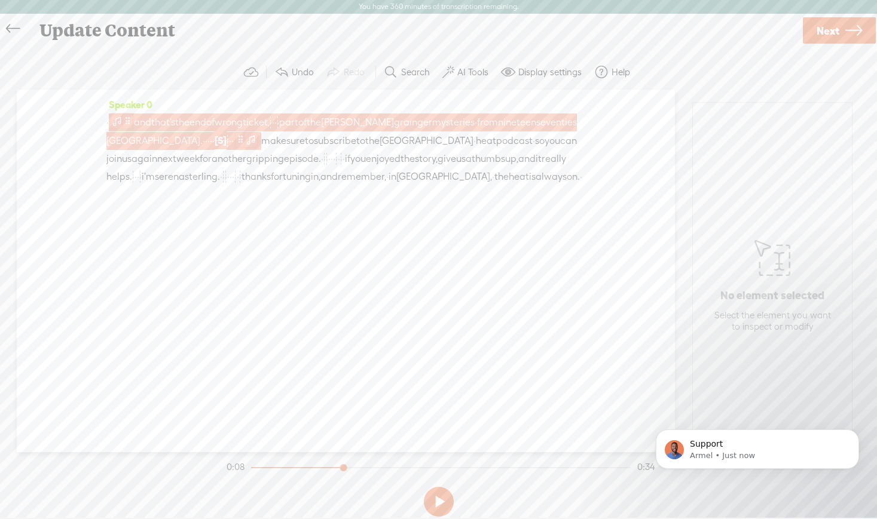
click at [127, 123] on span at bounding box center [127, 121] width 9 height 14
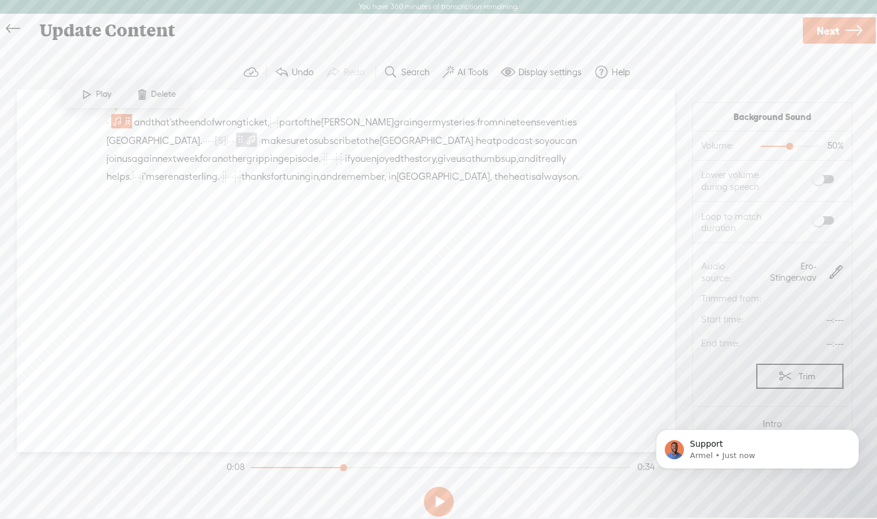
click at [131, 159] on span "us" at bounding box center [127, 159] width 10 height 18
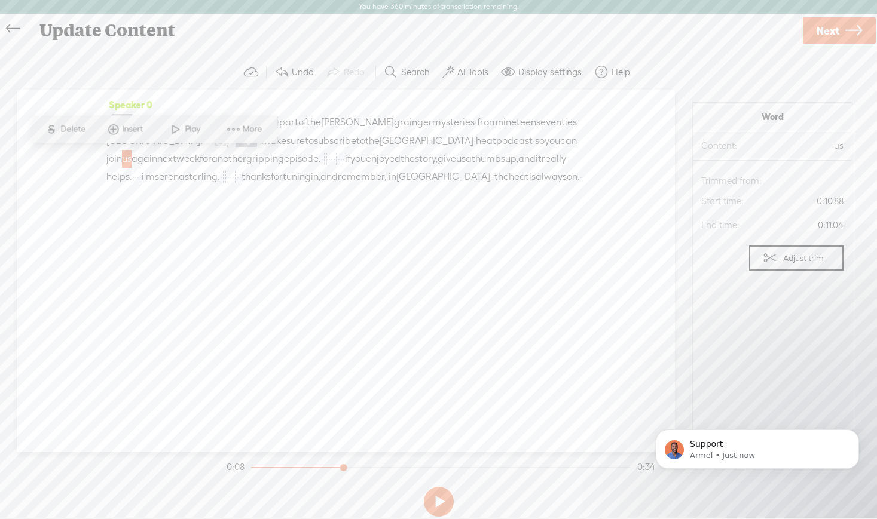
click at [386, 186] on span "·" at bounding box center [387, 177] width 2 height 18
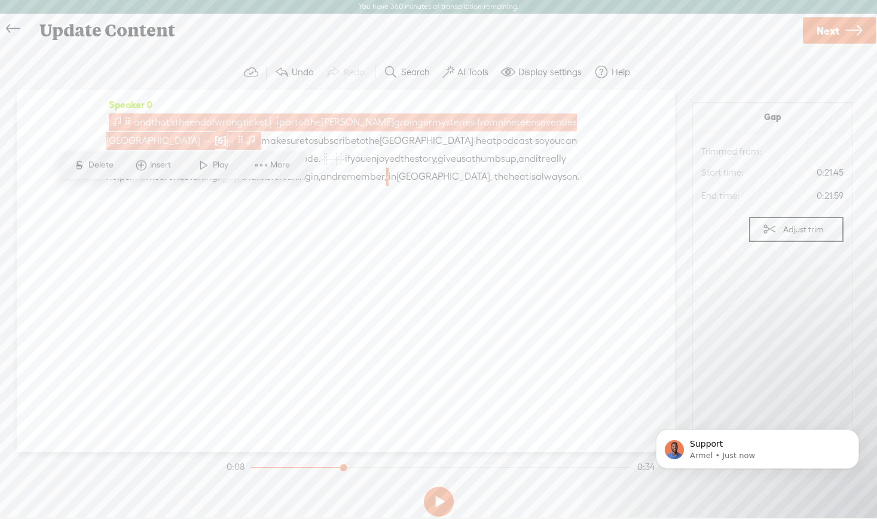
click at [130, 121] on span at bounding box center [127, 121] width 9 height 14
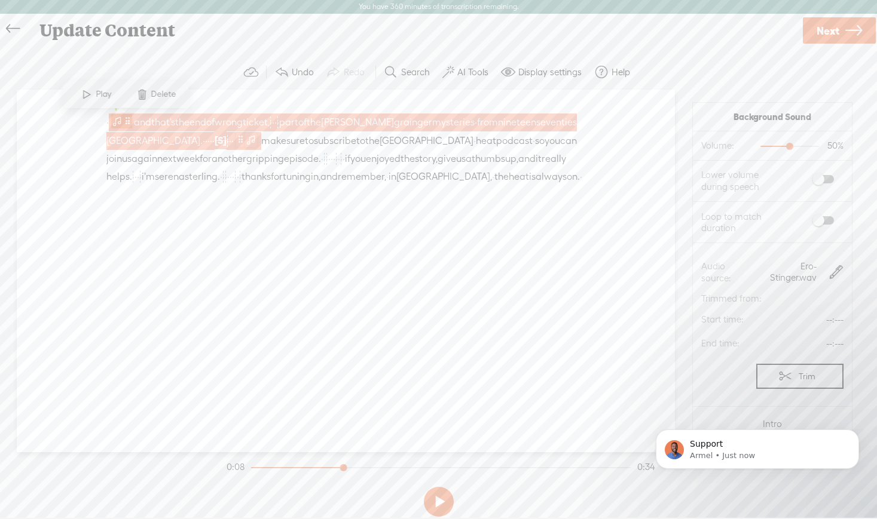
click at [132, 121] on span at bounding box center [127, 121] width 9 height 14
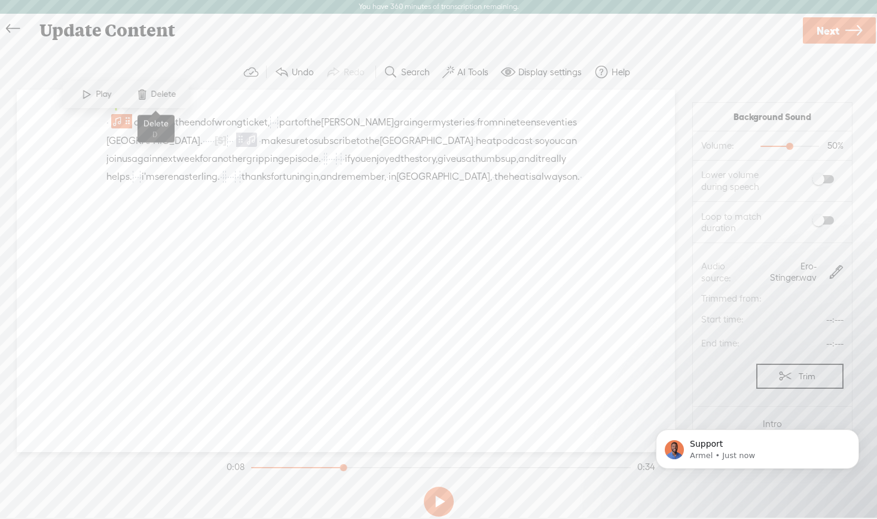
click at [163, 93] on span "Delete" at bounding box center [165, 94] width 28 height 12
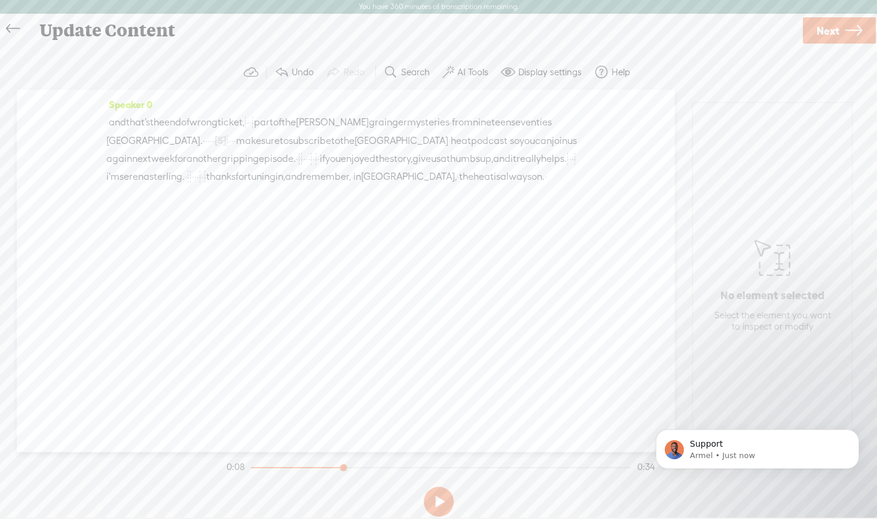
click at [115, 127] on span "and" at bounding box center [117, 123] width 17 height 18
click at [236, 143] on span "·" at bounding box center [235, 141] width 2 height 18
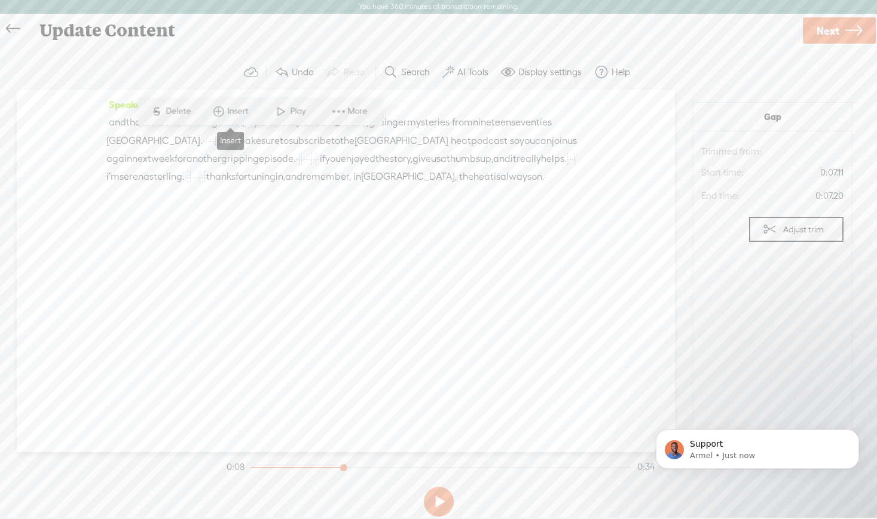
click at [236, 113] on span "Insert" at bounding box center [240, 112] width 24 height 12
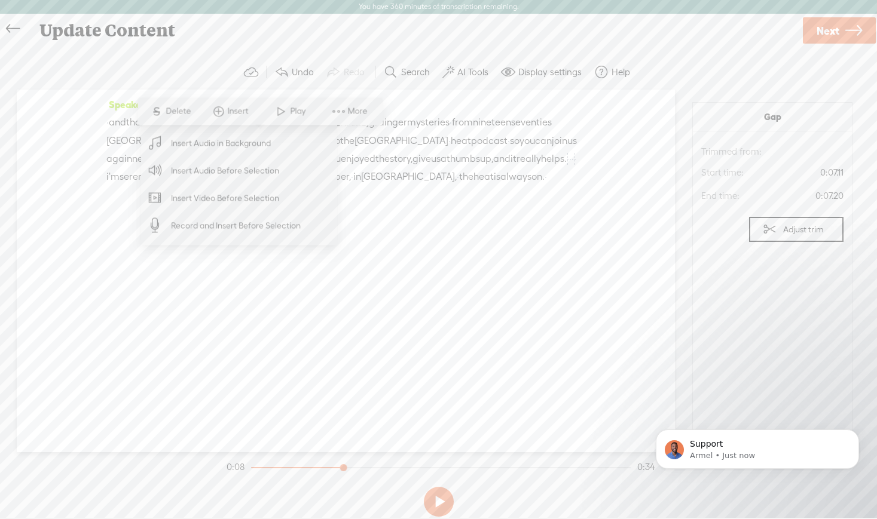
click at [240, 145] on span "Insert Audio in Background" at bounding box center [221, 143] width 147 height 27
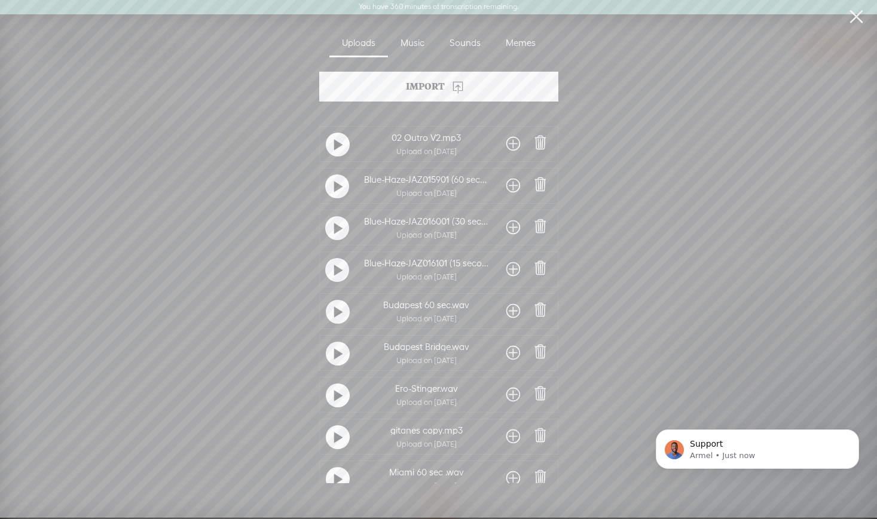
click at [434, 84] on div "Import" at bounding box center [438, 87] width 239 height 30
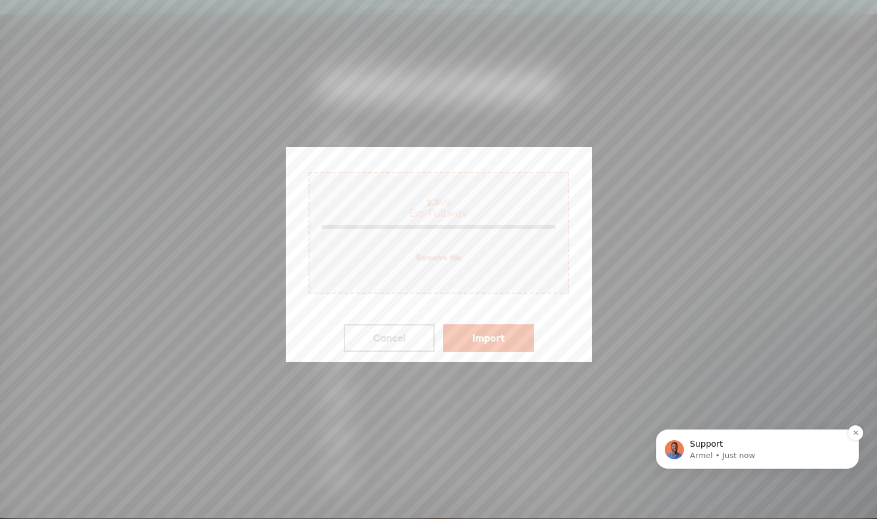
click at [711, 443] on p "Support" at bounding box center [767, 445] width 154 height 12
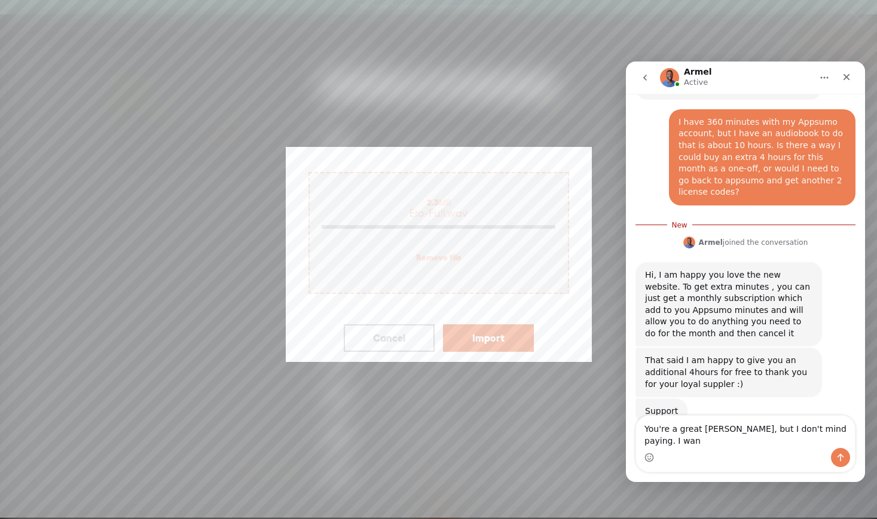
scroll to position [167, 0]
type textarea "You're a great [PERSON_NAME], but I don't mind paying. I want to keep supportin…"
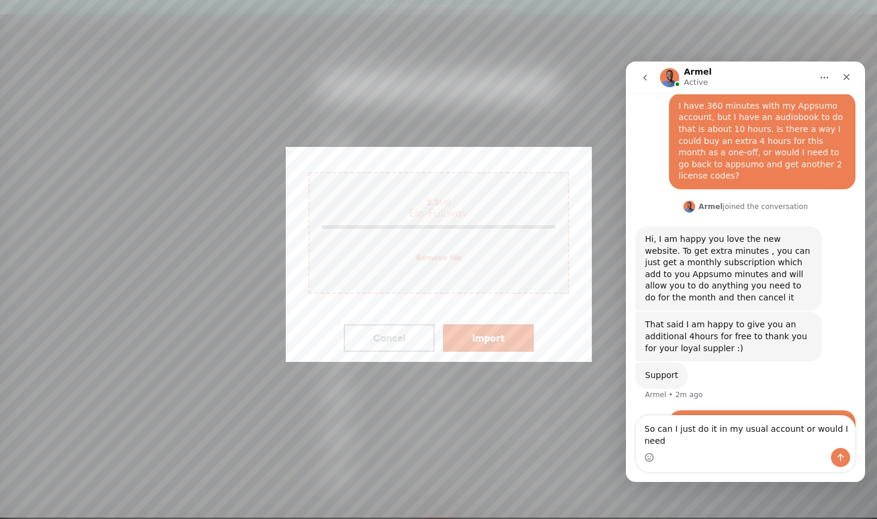
scroll to position [195, 0]
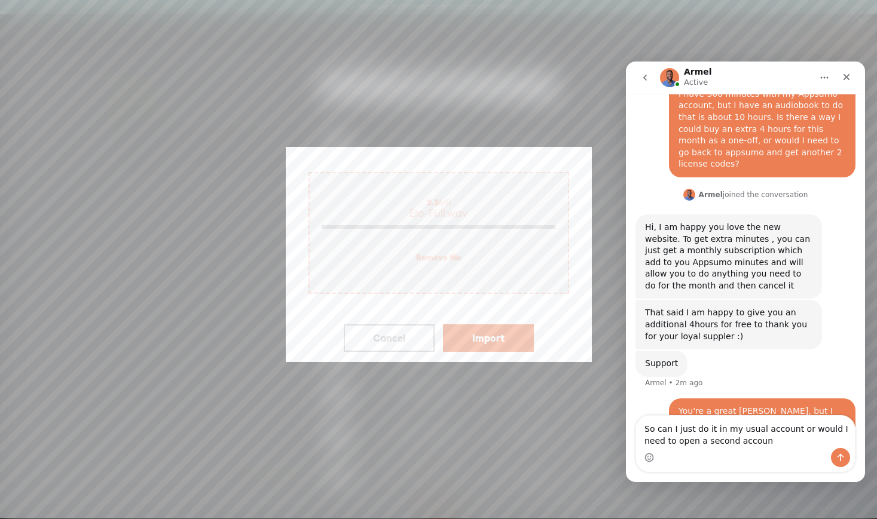
type textarea "So can I just do it in my usual account or would I need to open a second account"
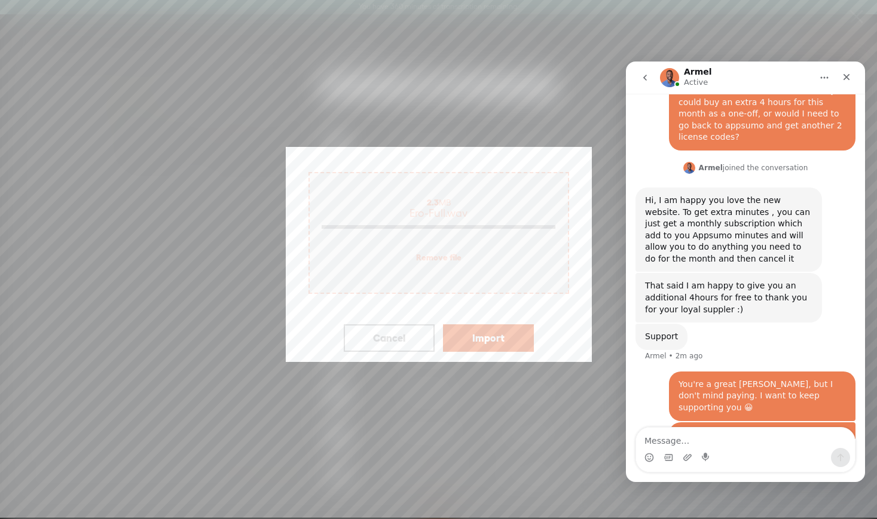
click at [481, 333] on button "Import" at bounding box center [488, 338] width 91 height 27
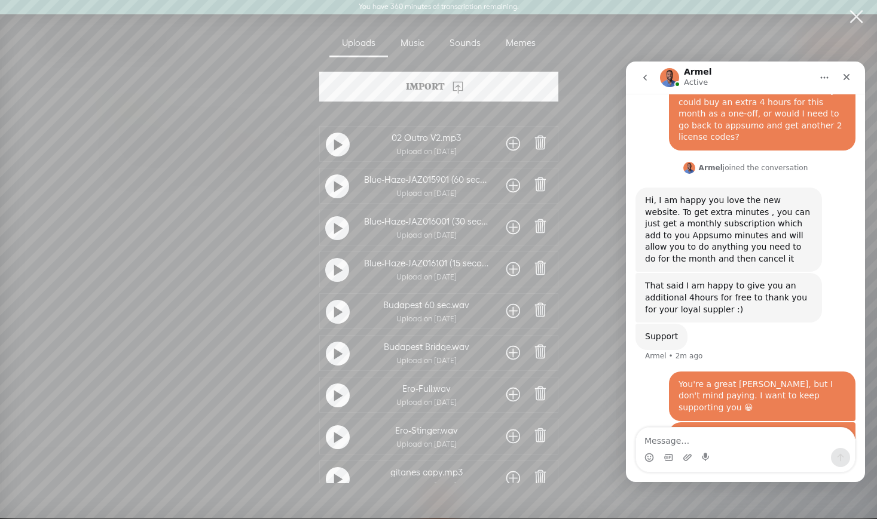
click at [510, 394] on span at bounding box center [513, 394] width 14 height 19
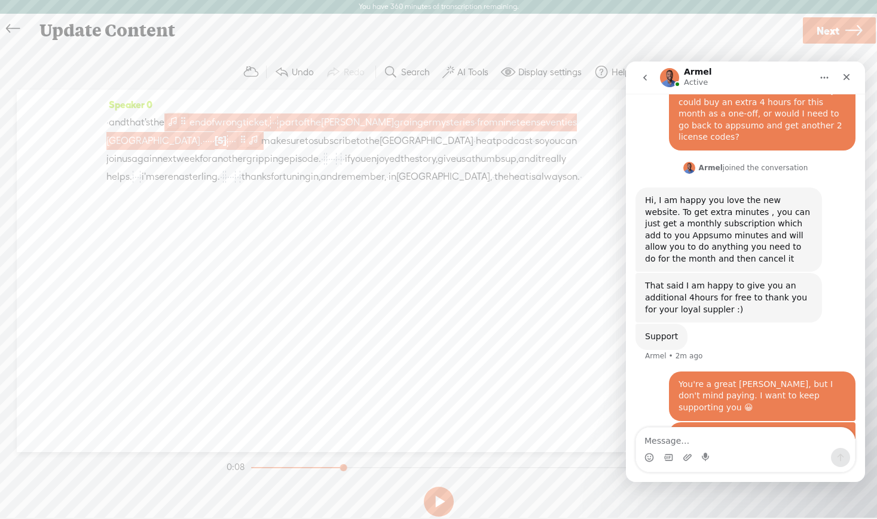
click at [179, 123] on span at bounding box center [173, 121] width 12 height 14
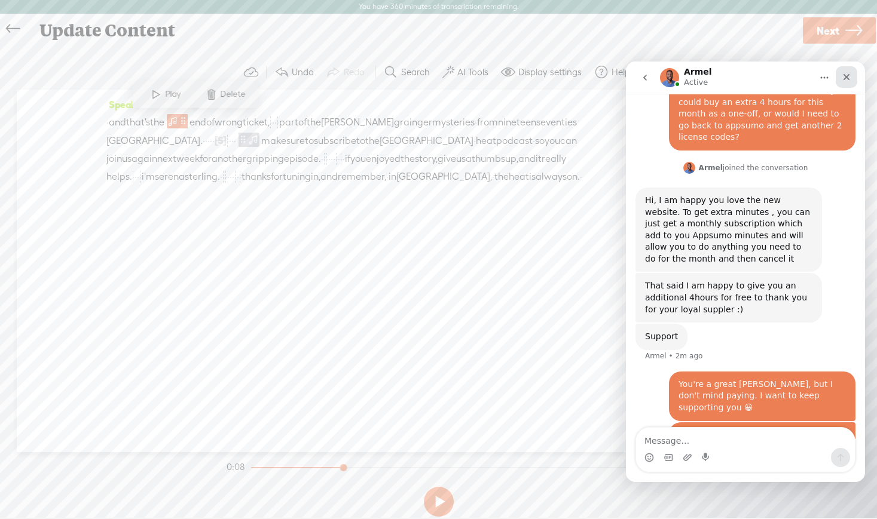
click at [843, 76] on icon "Close" at bounding box center [846, 77] width 10 height 10
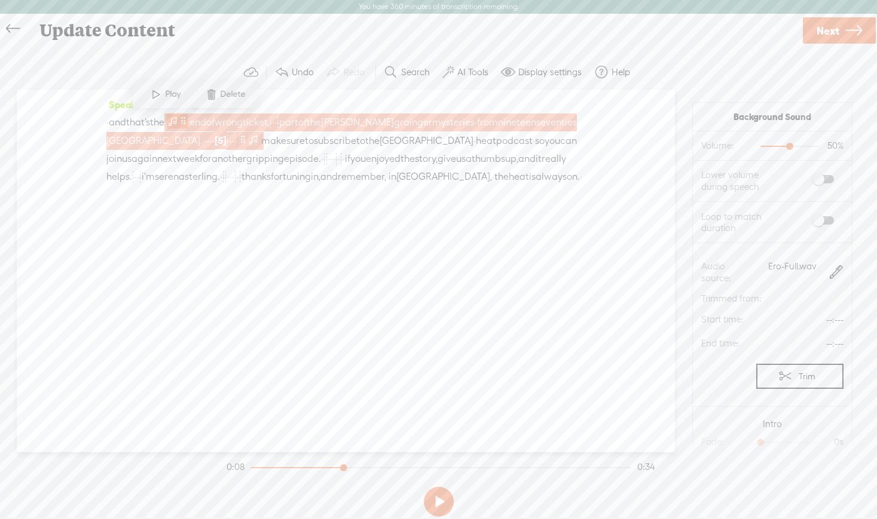
click at [179, 120] on span at bounding box center [173, 121] width 12 height 14
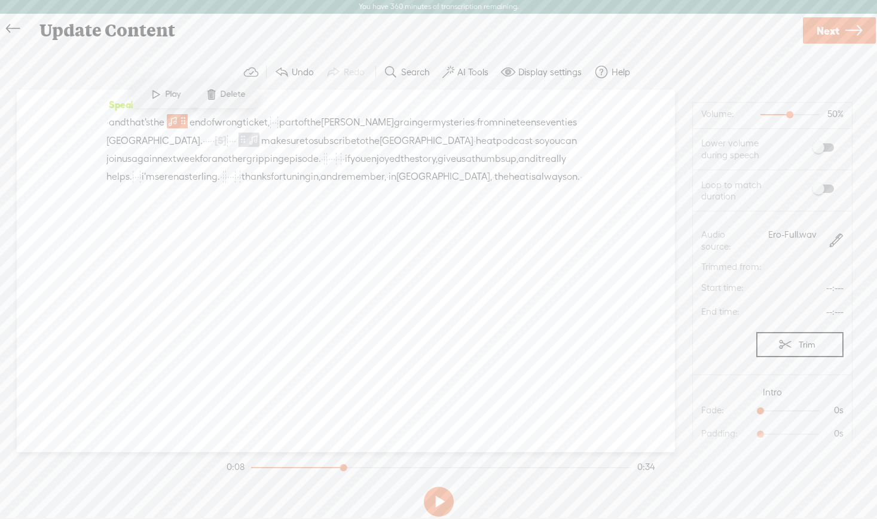
scroll to position [97, 0]
drag, startPoint x: 760, startPoint y: 345, endPoint x: 834, endPoint y: 345, distance: 73.5
click at [834, 345] on span "10s 0s" at bounding box center [799, 345] width 90 height 12
drag, startPoint x: 760, startPoint y: 446, endPoint x: 785, endPoint y: 448, distance: 25.2
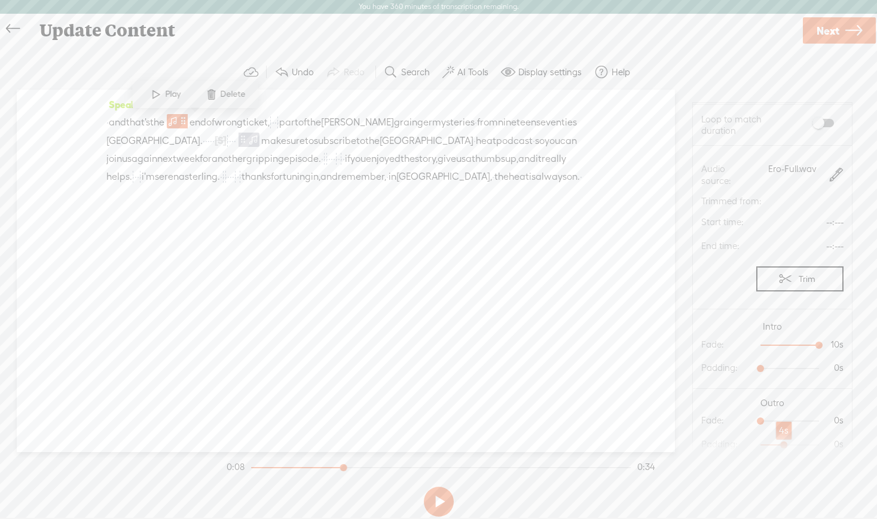
click at [785, 448] on div at bounding box center [784, 446] width 27 height 27
click at [124, 121] on span "and" at bounding box center [117, 123] width 17 height 18
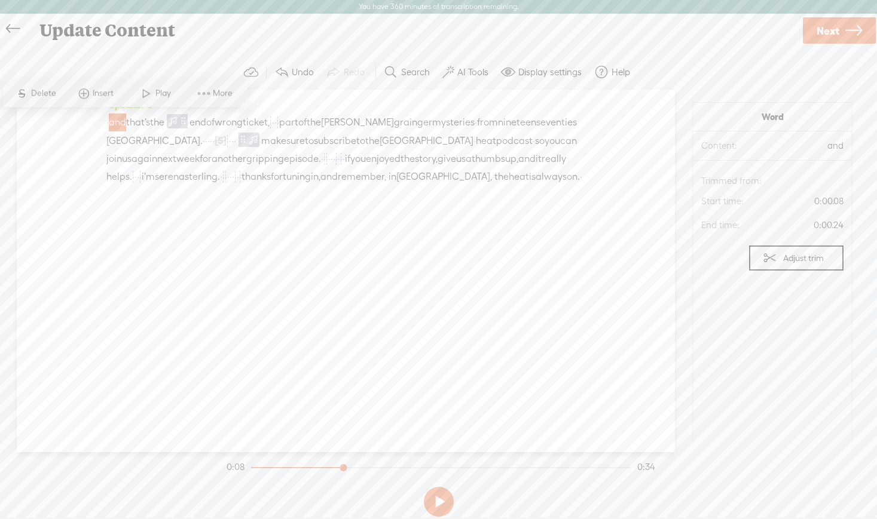
click at [146, 95] on span at bounding box center [146, 94] width 18 height 22
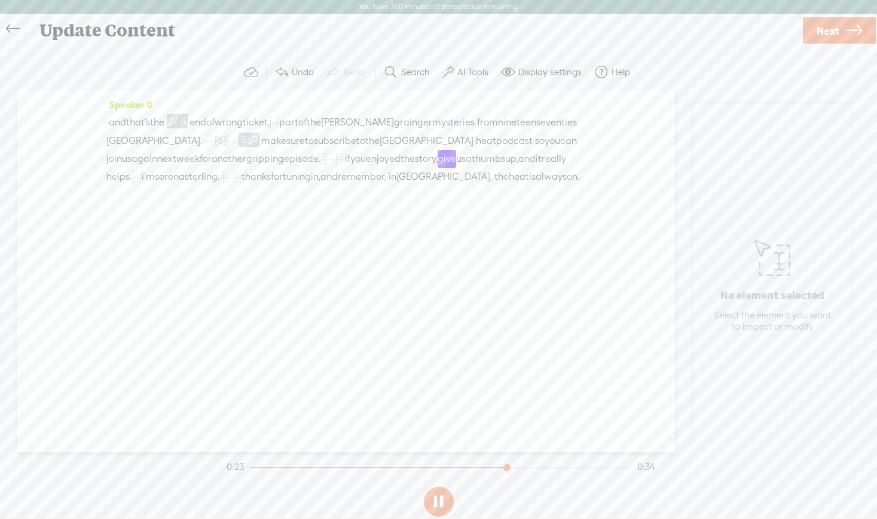
click at [437, 497] on section at bounding box center [438, 501] width 429 height 39
click at [438, 500] on button at bounding box center [439, 502] width 30 height 30
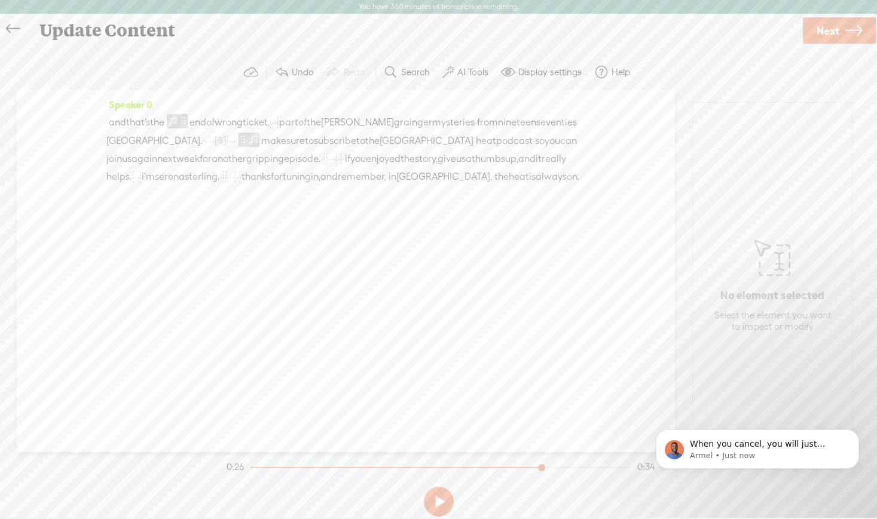
scroll to position [454, 0]
click at [795, 446] on p "When you cancel, you will just return to your Appsumo minutes" at bounding box center [767, 445] width 154 height 12
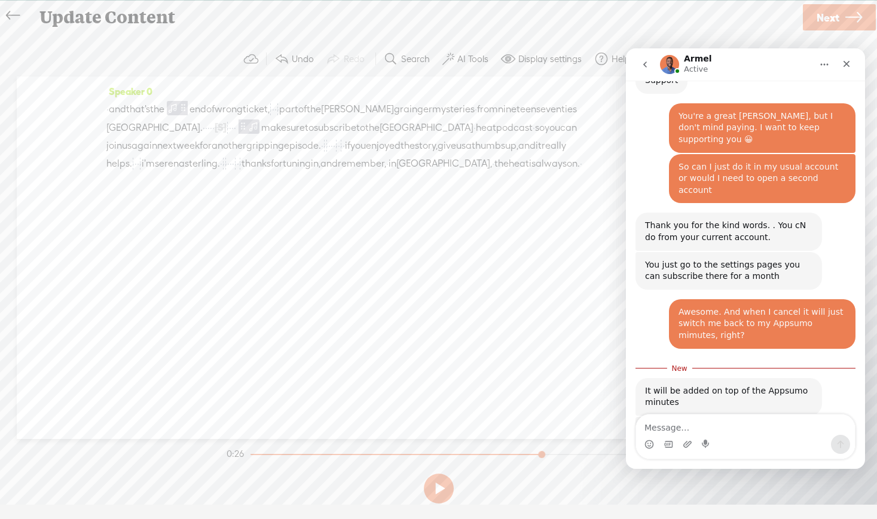
scroll to position [473, 0]
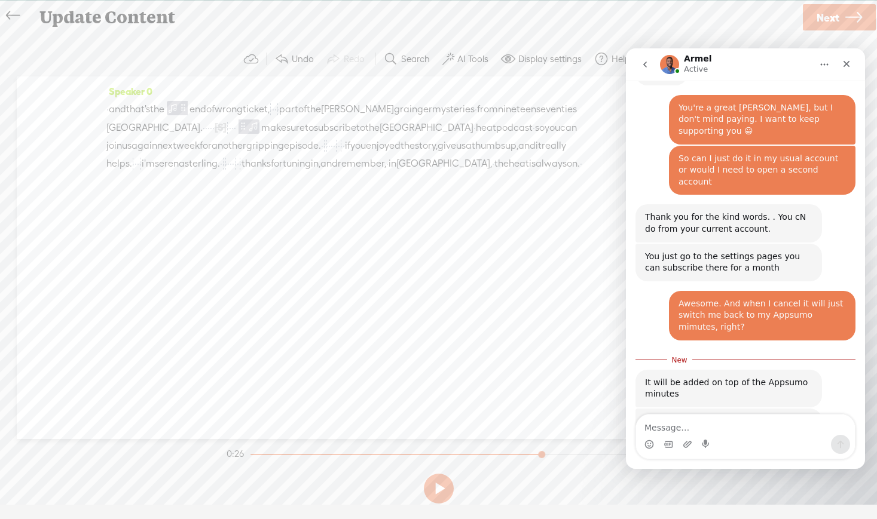
click at [688, 429] on textarea "Message…" at bounding box center [745, 425] width 219 height 20
type textarea "Cool. That's great to know [PERSON_NAME]. I'll do that"
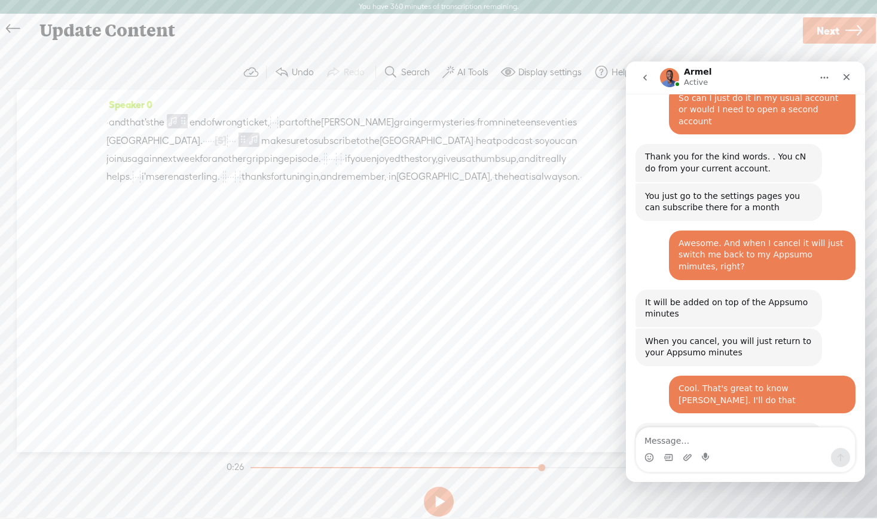
scroll to position [548, 0]
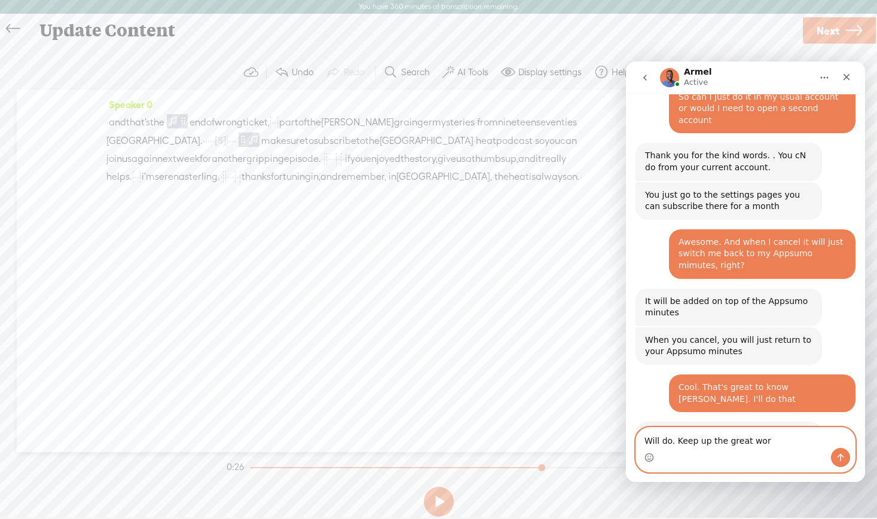
type textarea "Will do. Keep up the great work"
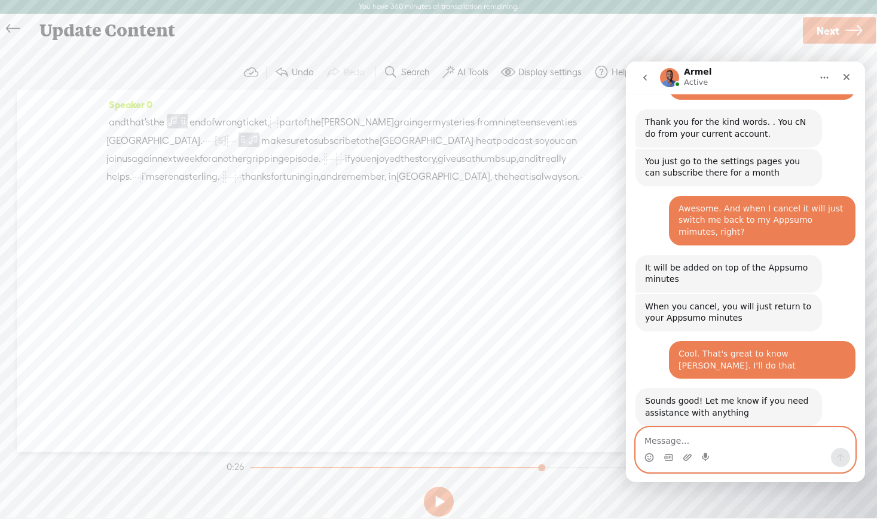
scroll to position [584, 0]
